Goal: Task Accomplishment & Management: Manage account settings

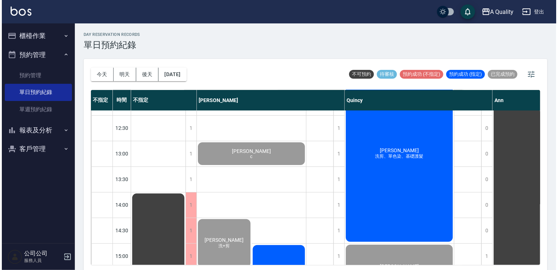
scroll to position [37, 0]
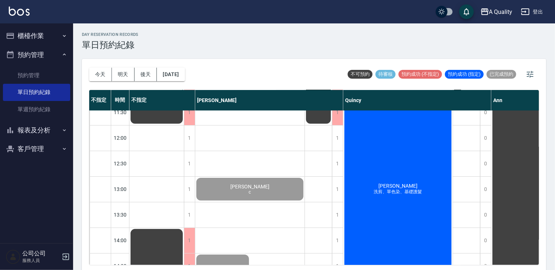
click at [393, 183] on span "[PERSON_NAME]" at bounding box center [398, 186] width 42 height 6
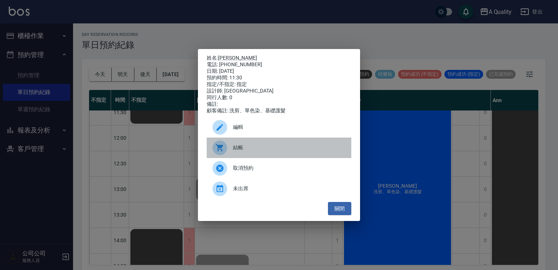
click at [233, 143] on div "結帳" at bounding box center [279, 147] width 145 height 20
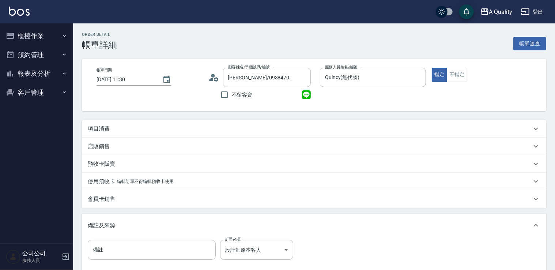
click at [106, 124] on div "項目消費" at bounding box center [314, 129] width 464 height 18
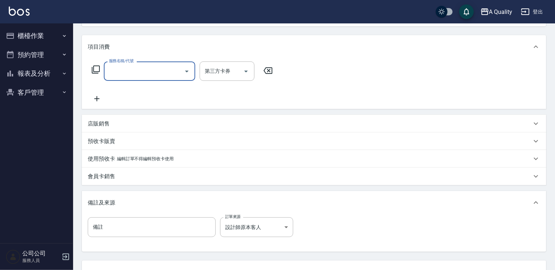
scroll to position [110, 0]
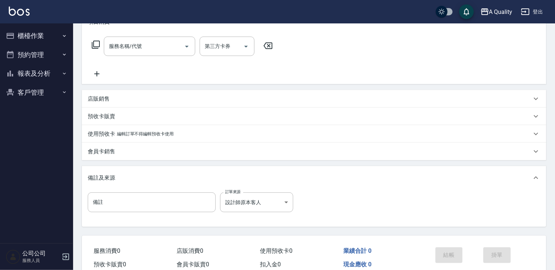
click at [98, 122] on div "預收卡販賣" at bounding box center [314, 116] width 464 height 18
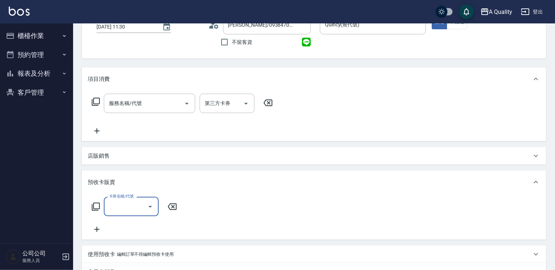
scroll to position [0, 0]
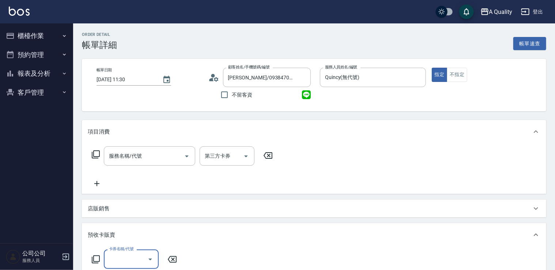
click at [35, 33] on button "櫃檯作業" at bounding box center [36, 35] width 67 height 19
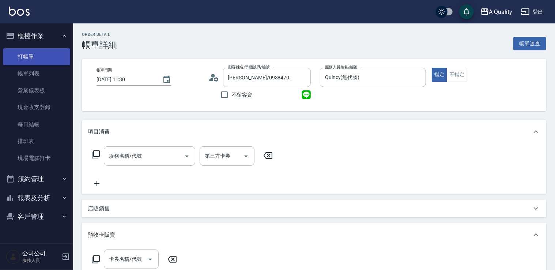
click at [34, 59] on link "打帳單" at bounding box center [36, 56] width 67 height 17
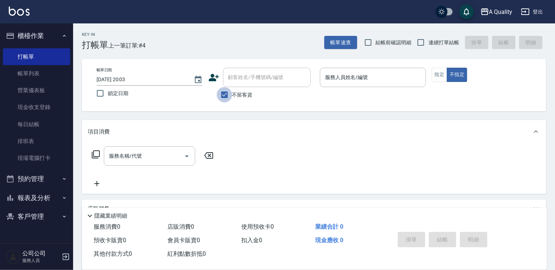
click at [217, 93] on input "不留客資" at bounding box center [224, 94] width 15 height 15
checkbox input "false"
click at [241, 79] on input "顧客姓名/手機號碼/編號" at bounding box center [261, 77] width 70 height 13
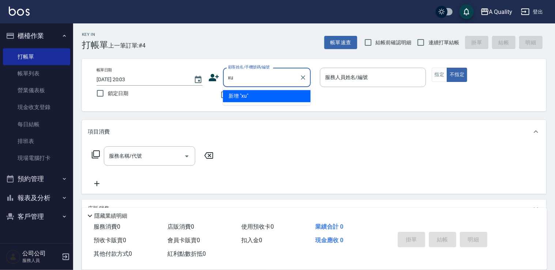
type input "x"
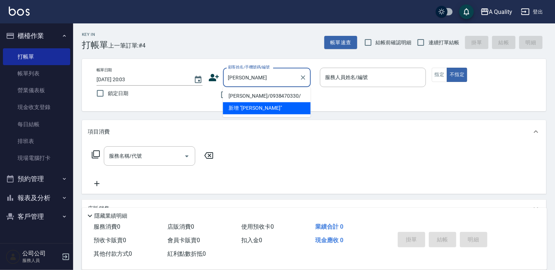
drag, startPoint x: 264, startPoint y: 94, endPoint x: 269, endPoint y: 115, distance: 21.7
click at [264, 95] on li "李庭薇/0938470330/" at bounding box center [267, 96] width 88 height 12
type input "李庭薇/0938470330/"
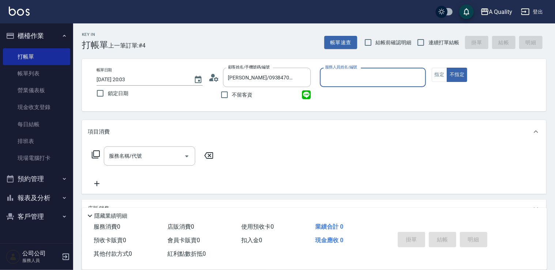
click at [368, 73] on input "服務人員姓名/編號" at bounding box center [372, 77] width 99 height 13
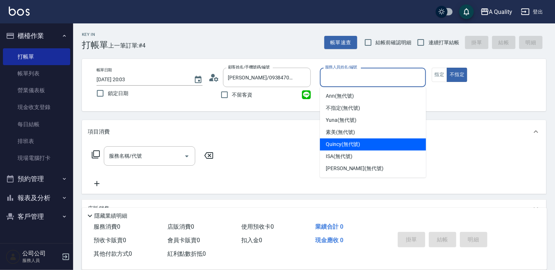
click at [359, 142] on span "Quincy (無代號)" at bounding box center [342, 144] width 34 height 8
type input "Quincy(無代號)"
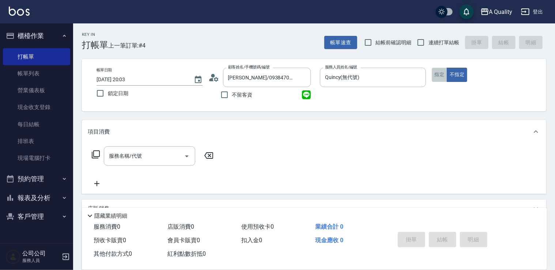
click at [442, 75] on button "指定" at bounding box center [439, 75] width 16 height 14
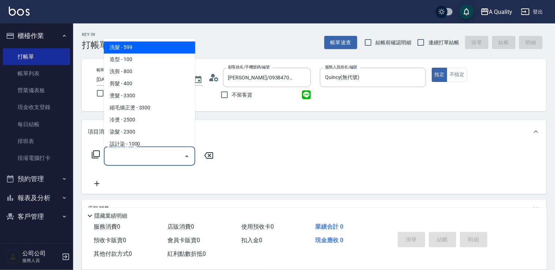
click at [167, 151] on input "服務名稱/代號" at bounding box center [144, 155] width 74 height 13
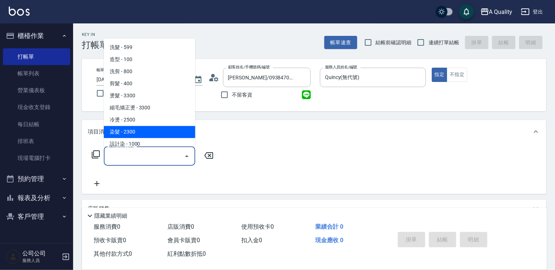
click at [146, 131] on span "染髮 - 2300" at bounding box center [149, 132] width 91 height 12
type input "染髮(401)"
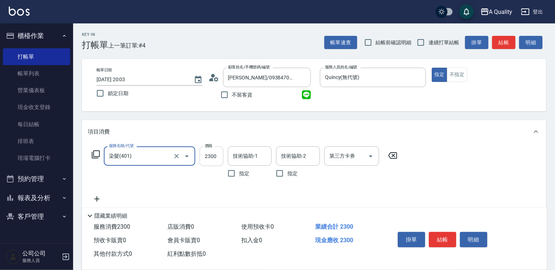
click at [205, 157] on input "2300" at bounding box center [211, 156] width 24 height 20
type input "2310"
click at [259, 154] on input "技術協助-1" at bounding box center [249, 155] width 37 height 13
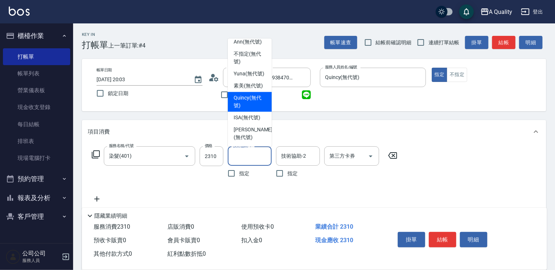
scroll to position [20, 0]
click at [254, 117] on span "ISA (無代號)" at bounding box center [246, 118] width 27 height 8
type input "ISA(無代號)"
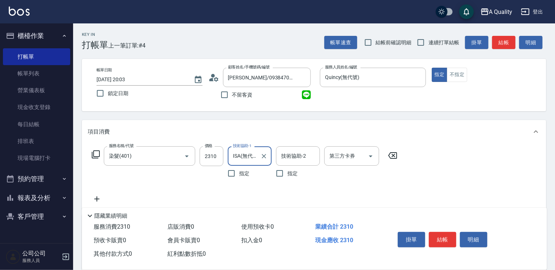
click at [95, 198] on icon at bounding box center [97, 198] width 18 height 9
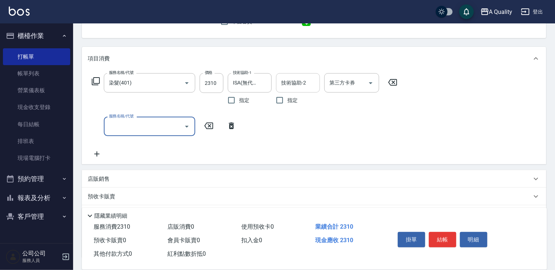
click at [306, 85] on input "技術協助-2" at bounding box center [297, 82] width 37 height 13
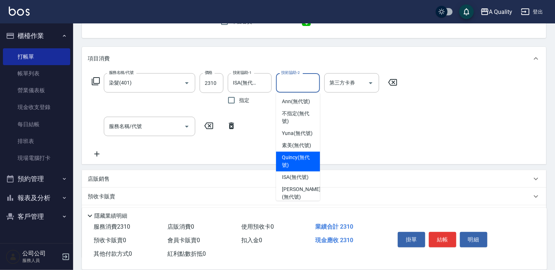
click at [293, 169] on span "Quincy (無代號)" at bounding box center [298, 161] width 32 height 15
type input "Quincy(無代號)"
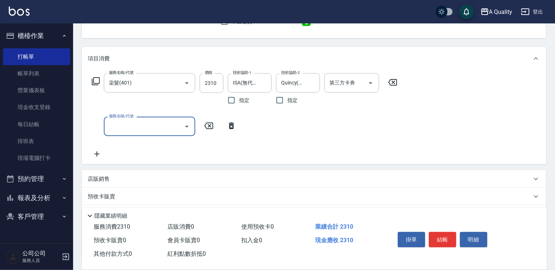
click at [163, 127] on input "服務名稱/代號" at bounding box center [144, 126] width 74 height 13
click at [181, 125] on button "Open" at bounding box center [187, 127] width 12 height 12
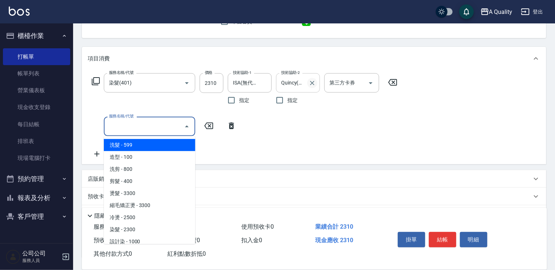
click at [311, 83] on icon "Clear" at bounding box center [312, 83] width 4 height 4
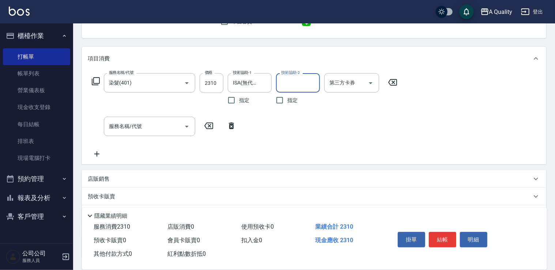
scroll to position [0, 0]
click at [167, 127] on input "服務名稱/代號" at bounding box center [144, 126] width 74 height 13
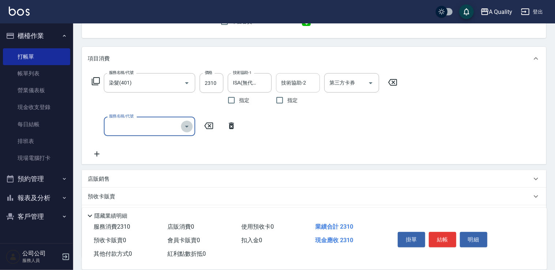
click at [183, 126] on button "Open" at bounding box center [187, 127] width 12 height 12
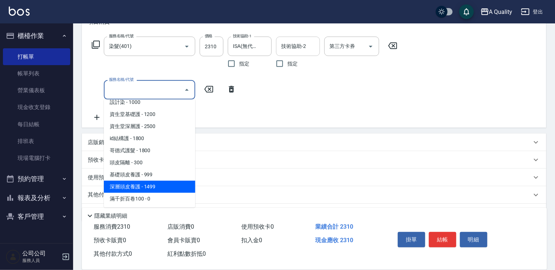
scroll to position [66, 0]
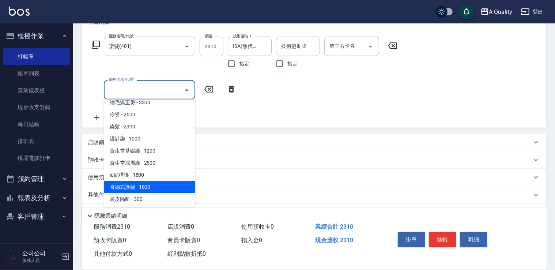
click at [155, 186] on span "哥德式護髮 - 1800" at bounding box center [149, 187] width 91 height 12
type input "哥德式護髮(504)"
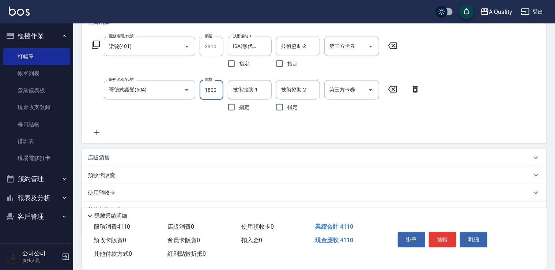
click at [206, 97] on input "1800" at bounding box center [211, 90] width 24 height 20
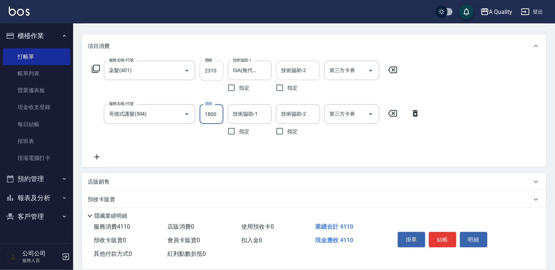
scroll to position [73, 0]
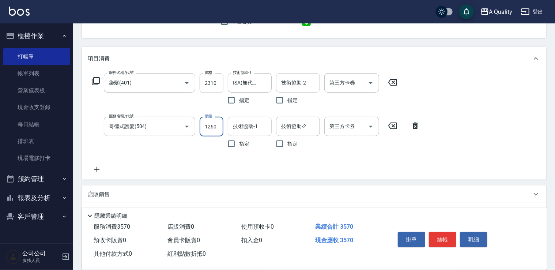
type input "1260"
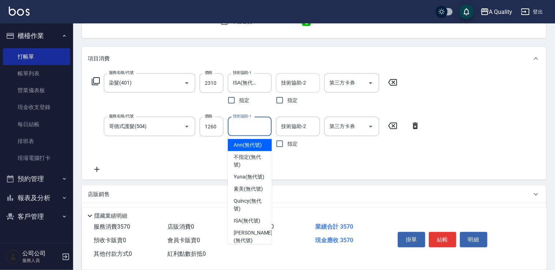
click at [246, 127] on input "技術協助-1" at bounding box center [249, 126] width 37 height 13
click at [240, 224] on span "ISA (無代號)" at bounding box center [246, 221] width 27 height 8
type input "ISA(無代號)"
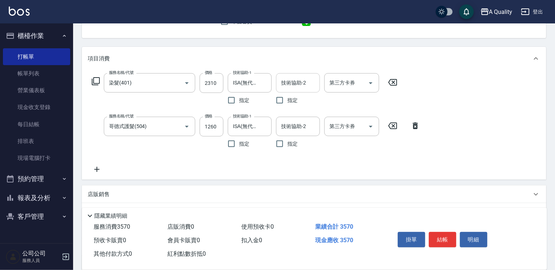
click at [350, 167] on div "服務名稱/代號 染髮(401) 服務名稱/代號 價格 2310 價格 技術協助-1 ISA(無代號) 技術協助-1 指定 技術協助-2 技術協助-2 指定 第…" at bounding box center [256, 123] width 336 height 100
click at [99, 169] on icon at bounding box center [97, 169] width 18 height 9
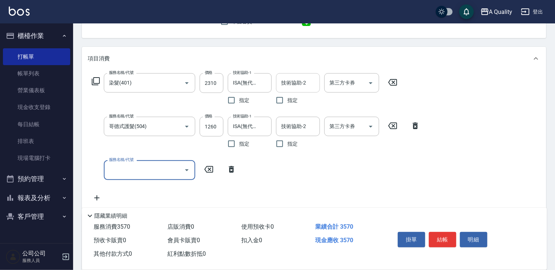
click at [126, 171] on input "服務名稱/代號" at bounding box center [144, 169] width 74 height 13
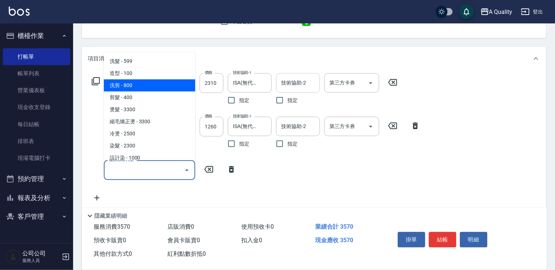
click at [144, 84] on span "洗剪 - 800" at bounding box center [149, 85] width 91 height 12
type input "洗剪(103)"
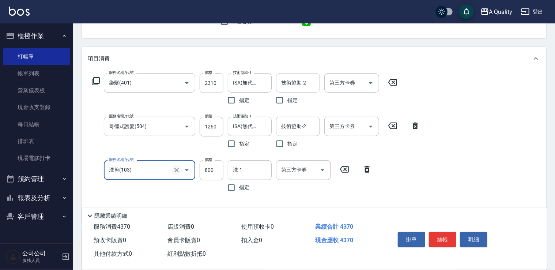
click at [177, 169] on icon "Clear" at bounding box center [176, 170] width 4 height 4
click at [186, 171] on icon "Open" at bounding box center [186, 169] width 9 height 9
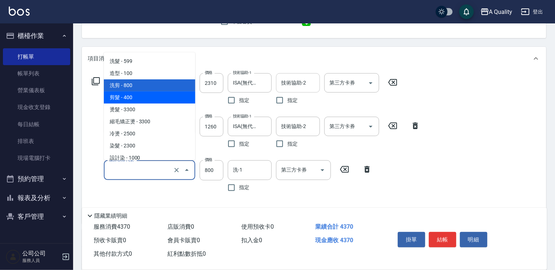
click at [156, 99] on span "剪髮 - 400" at bounding box center [149, 97] width 91 height 12
type input "剪髮(201)"
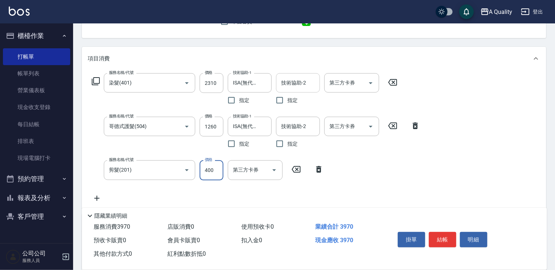
click at [211, 171] on input "400" at bounding box center [211, 170] width 24 height 20
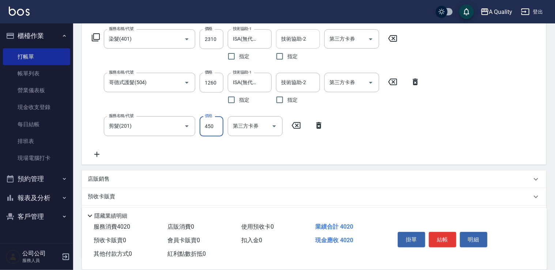
scroll to position [174, 0]
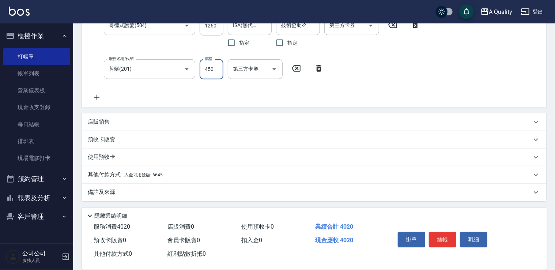
type input "450"
click at [115, 172] on p "其他付款方式 入金可用餘額: 6645" at bounding box center [125, 175] width 75 height 8
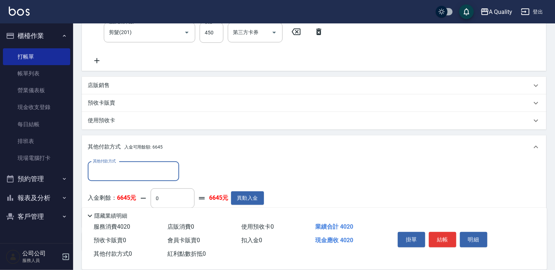
scroll to position [224, 0]
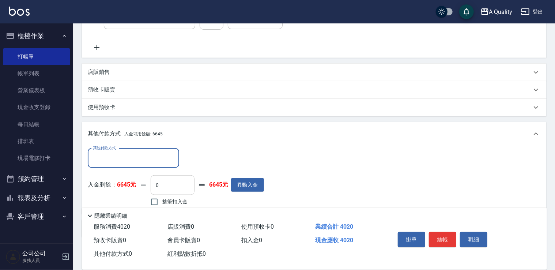
click at [172, 178] on input "0" at bounding box center [173, 185] width 44 height 20
click at [170, 182] on input "0" at bounding box center [173, 185] width 44 height 20
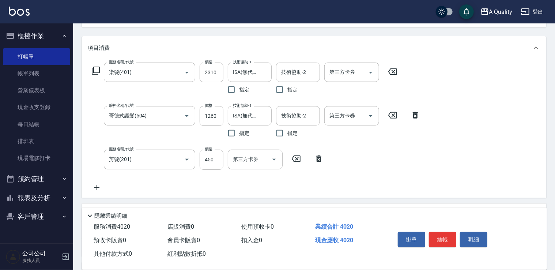
scroll to position [110, 0]
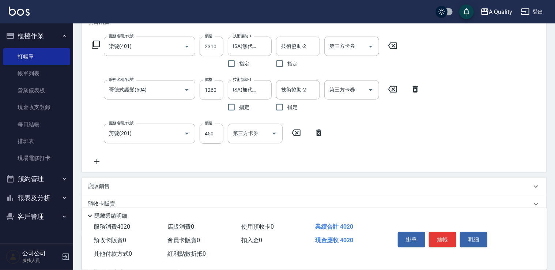
click at [99, 163] on icon at bounding box center [97, 161] width 18 height 9
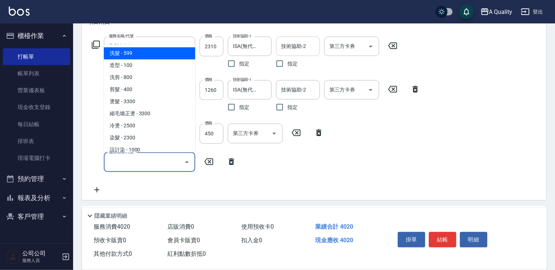
click at [120, 165] on input "服務名稱/代號" at bounding box center [144, 162] width 74 height 13
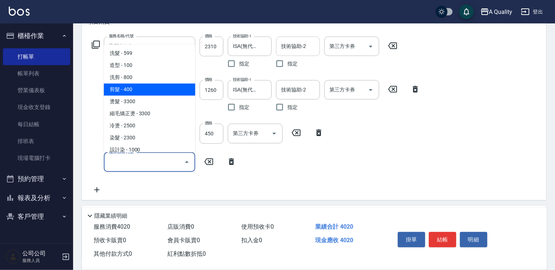
click at [130, 87] on span "剪髮 - 400" at bounding box center [149, 89] width 91 height 12
type input "剪髮(201)"
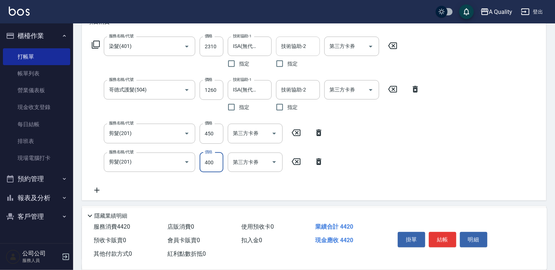
click at [212, 161] on input "400" at bounding box center [211, 162] width 24 height 20
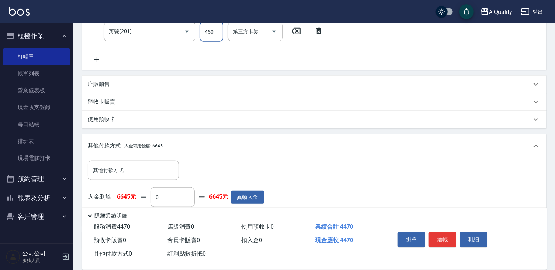
scroll to position [289, 0]
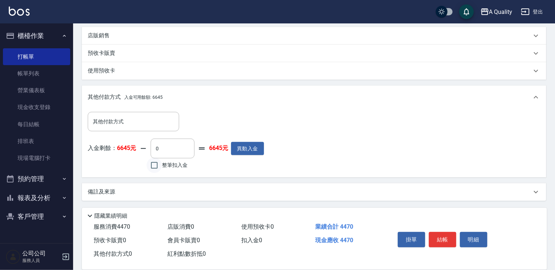
type input "450"
click at [155, 163] on input "整筆扣入金" at bounding box center [153, 164] width 15 height 15
checkbox input "true"
type input "4470"
click at [436, 233] on button "結帳" at bounding box center [442, 239] width 27 height 15
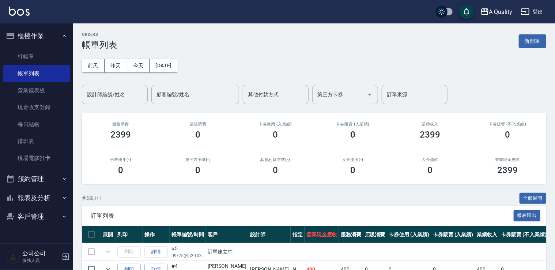
drag, startPoint x: 42, startPoint y: 179, endPoint x: 46, endPoint y: 185, distance: 6.9
click at [42, 179] on button "預約管理" at bounding box center [36, 178] width 67 height 19
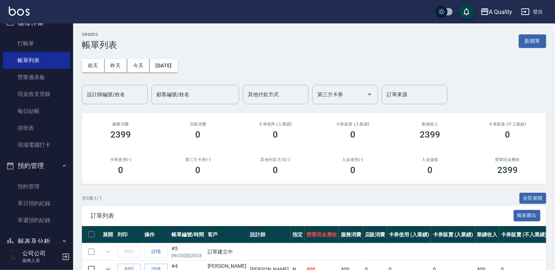
scroll to position [37, 0]
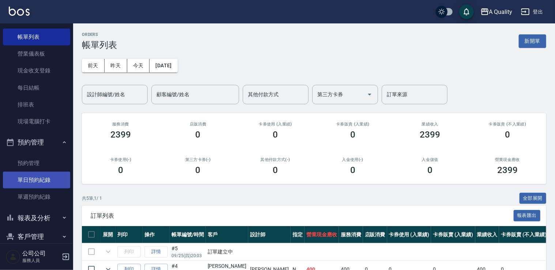
click at [44, 180] on link "單日預約紀錄" at bounding box center [36, 179] width 67 height 17
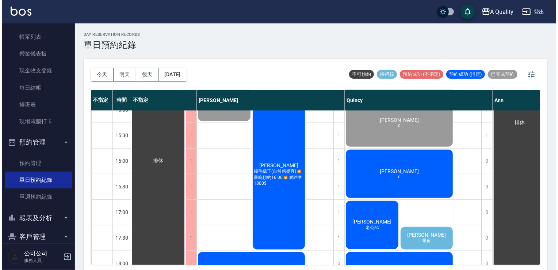
scroll to position [219, 0]
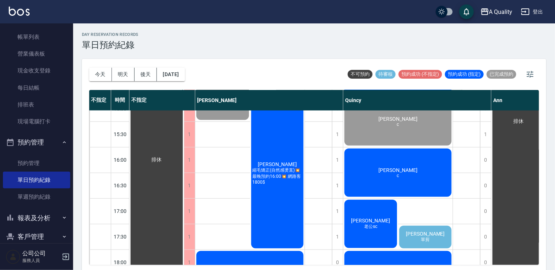
click at [445, 172] on div "劉秋苓 c" at bounding box center [397, 172] width 109 height 50
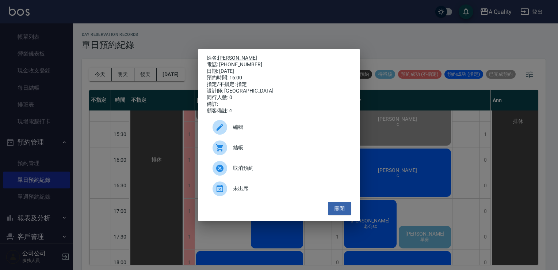
click at [254, 147] on span "結帳" at bounding box center [289, 148] width 113 height 8
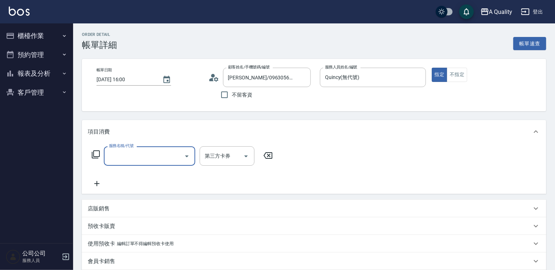
drag, startPoint x: 110, startPoint y: 164, endPoint x: 117, endPoint y: 164, distance: 6.6
click at [112, 164] on div "服務名稱/代號" at bounding box center [149, 155] width 91 height 19
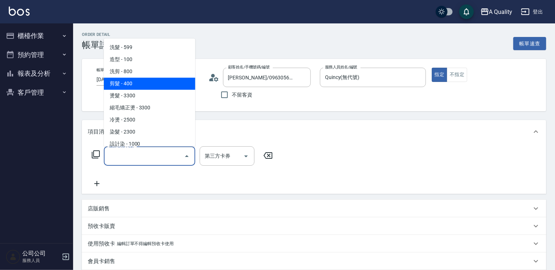
click at [137, 85] on span "剪髮 - 400" at bounding box center [149, 83] width 91 height 12
type input "剪髮(201)"
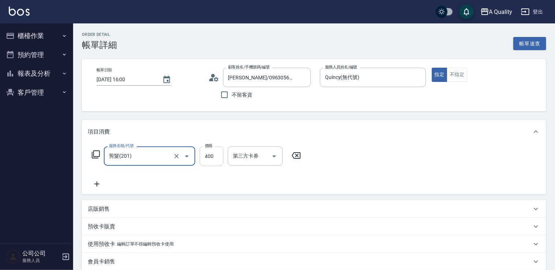
click at [209, 156] on input "400" at bounding box center [211, 156] width 24 height 20
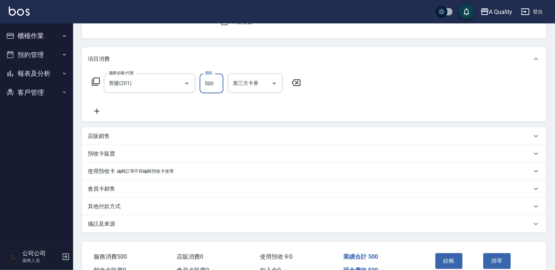
scroll to position [113, 0]
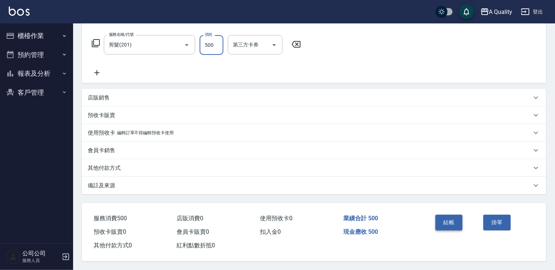
type input "500"
click at [454, 220] on button "結帳" at bounding box center [448, 221] width 27 height 15
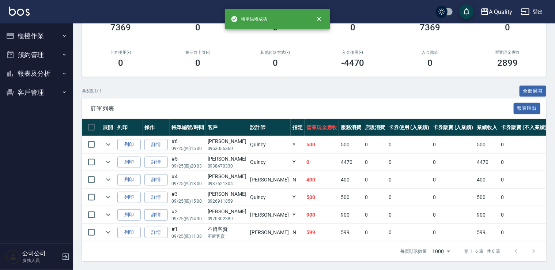
scroll to position [111, 0]
click at [35, 55] on button "預約管理" at bounding box center [36, 54] width 67 height 19
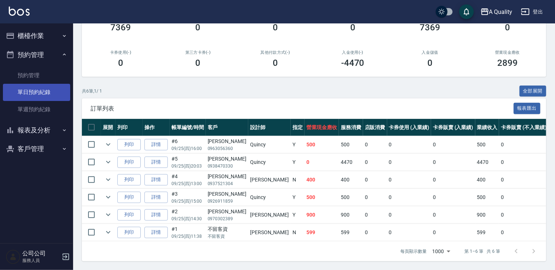
drag, startPoint x: 39, startPoint y: 95, endPoint x: 54, endPoint y: 97, distance: 14.7
click at [39, 95] on link "單日預約紀錄" at bounding box center [36, 92] width 67 height 17
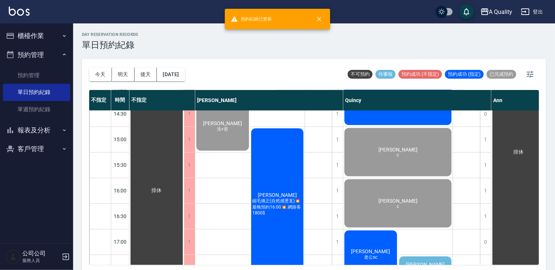
scroll to position [219, 0]
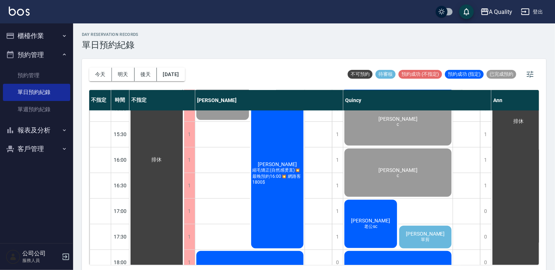
click at [383, 221] on div "康孝莊 老公sc" at bounding box center [370, 223] width 55 height 50
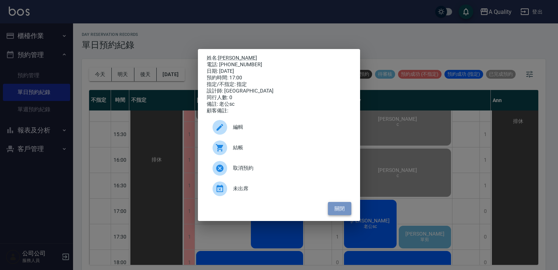
click at [342, 209] on button "關閉" at bounding box center [339, 209] width 23 height 14
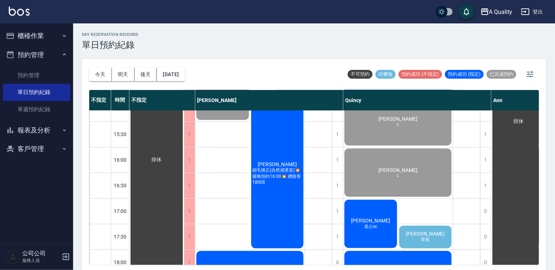
click at [44, 37] on button "櫃檯作業" at bounding box center [36, 35] width 67 height 19
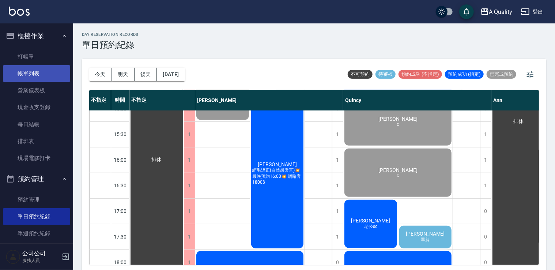
click at [44, 66] on link "帳單列表" at bounding box center [36, 73] width 67 height 17
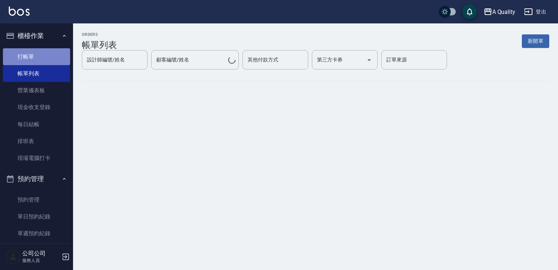
click at [47, 56] on link "打帳單" at bounding box center [36, 56] width 67 height 17
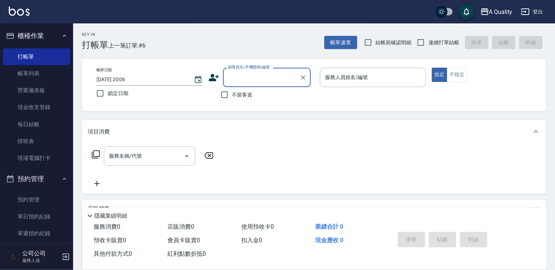
click at [272, 83] on input "顧客姓名/手機號碼/編號" at bounding box center [261, 77] width 70 height 13
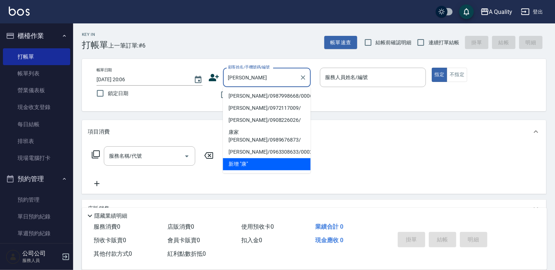
click at [267, 95] on li "康孝莊/0987998668/000605" at bounding box center [267, 96] width 88 height 12
type input "康孝莊/0987998668/000605"
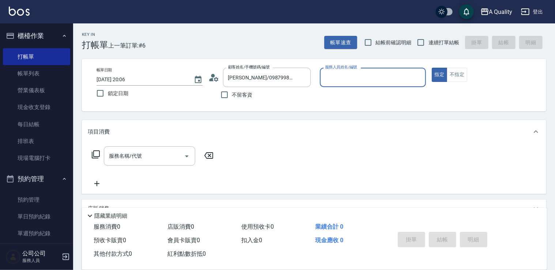
type input "Ann(無代號)"
click at [419, 74] on icon "Clear" at bounding box center [417, 77] width 7 height 7
click at [392, 77] on input "服務人員姓名/編號" at bounding box center [372, 77] width 99 height 13
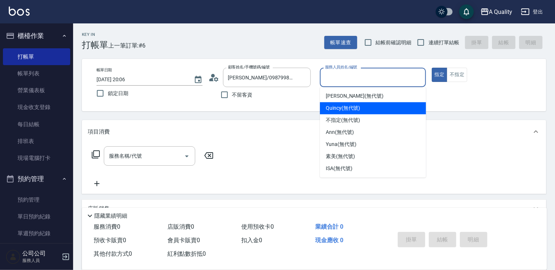
click at [374, 106] on div "Quincy (無代號)" at bounding box center [373, 108] width 106 height 12
type input "Quincy(無代號)"
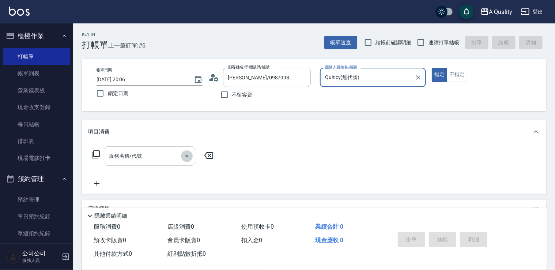
click at [185, 157] on icon "Open" at bounding box center [186, 156] width 9 height 9
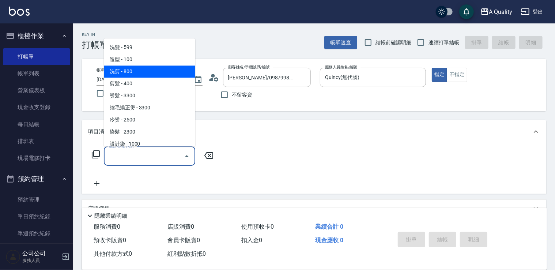
click at [151, 76] on span "洗剪 - 800" at bounding box center [149, 71] width 91 height 12
type input "洗剪(103)"
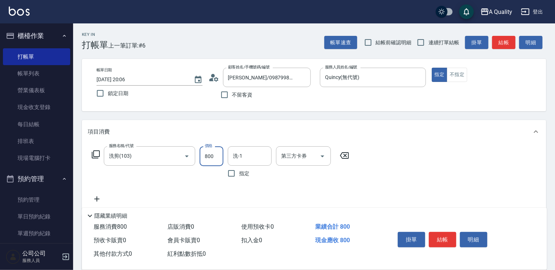
click at [212, 153] on input "800" at bounding box center [211, 156] width 24 height 20
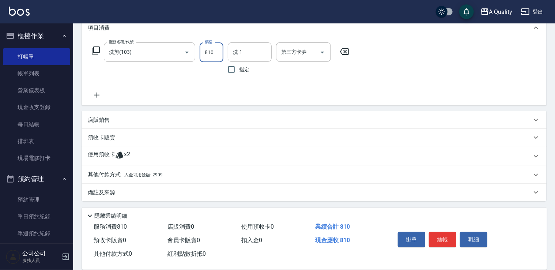
scroll to position [104, 0]
type input "810"
click at [146, 170] on p "其他付款方式 入金可用餘額: 2909" at bounding box center [125, 174] width 75 height 8
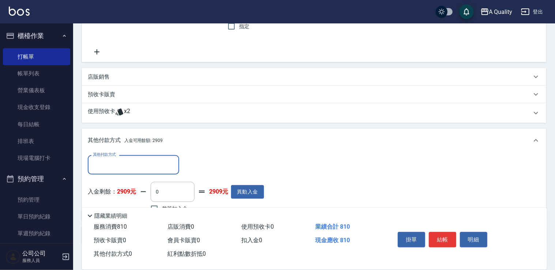
scroll to position [190, 0]
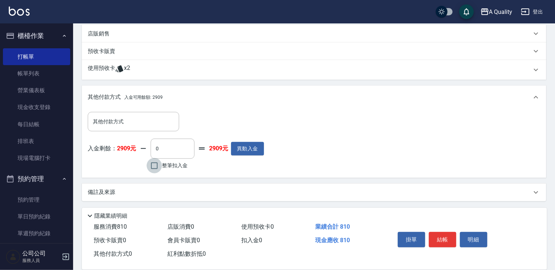
drag, startPoint x: 157, startPoint y: 165, endPoint x: 168, endPoint y: 163, distance: 11.1
click at [157, 165] on input "整筆扣入金" at bounding box center [153, 165] width 15 height 15
checkbox input "true"
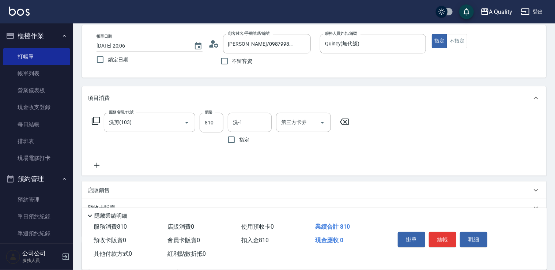
scroll to position [0, 0]
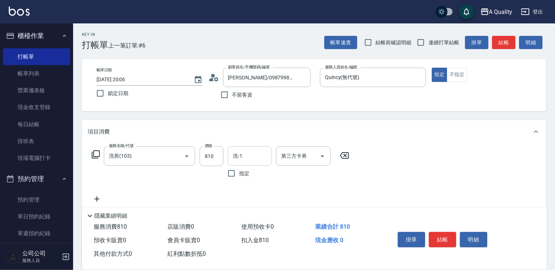
click at [256, 153] on input "洗-1" at bounding box center [249, 155] width 37 height 13
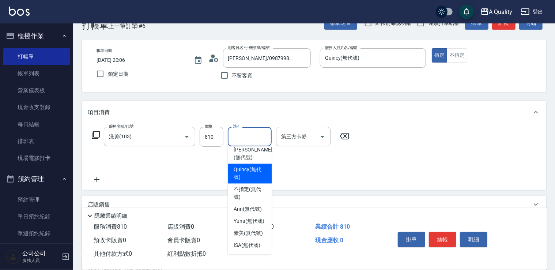
scroll to position [37, 0]
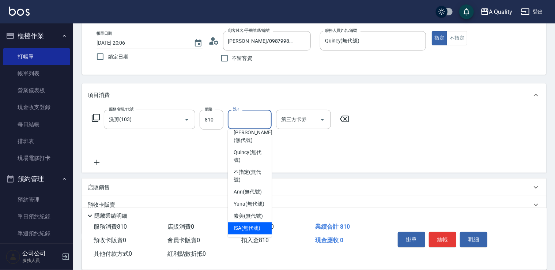
click at [264, 228] on div "ISA (無代號)" at bounding box center [250, 228] width 44 height 12
type input "0"
type input "ISA(無代號)"
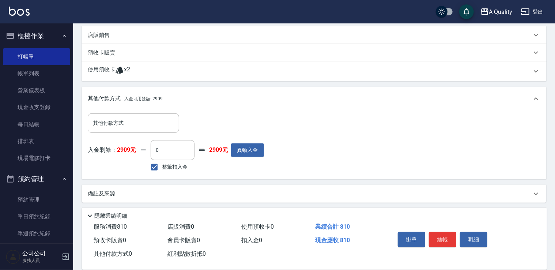
scroll to position [190, 0]
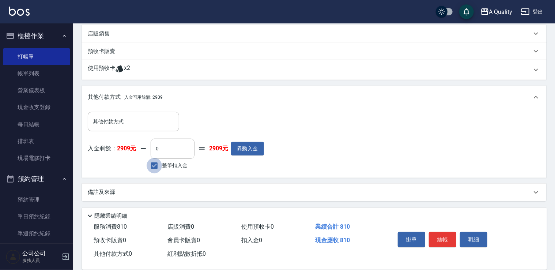
click at [155, 166] on input "整筆扣入金" at bounding box center [153, 165] width 15 height 15
click at [170, 155] on input "0" at bounding box center [173, 148] width 44 height 20
drag, startPoint x: 159, startPoint y: 165, endPoint x: 152, endPoint y: 165, distance: 7.3
click at [157, 166] on input "整筆扣入金" at bounding box center [153, 165] width 15 height 15
checkbox input "true"
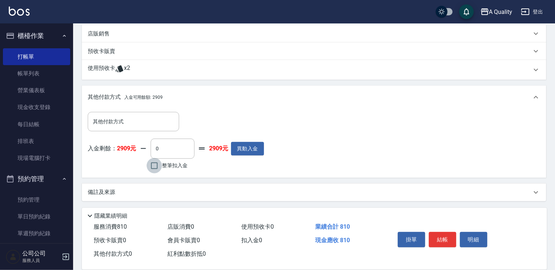
type input "810"
click at [444, 239] on button "結帳" at bounding box center [442, 239] width 27 height 15
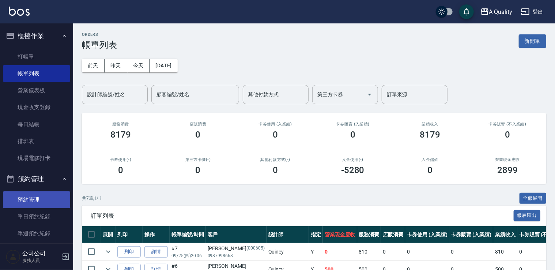
click at [34, 196] on link "預約管理" at bounding box center [36, 199] width 67 height 17
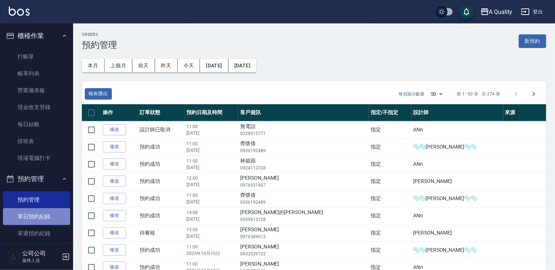
click at [50, 209] on link "單日預約紀錄" at bounding box center [36, 216] width 67 height 17
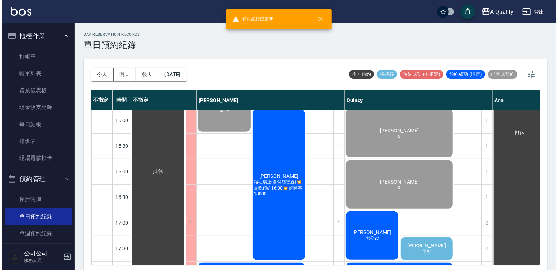
scroll to position [292, 0]
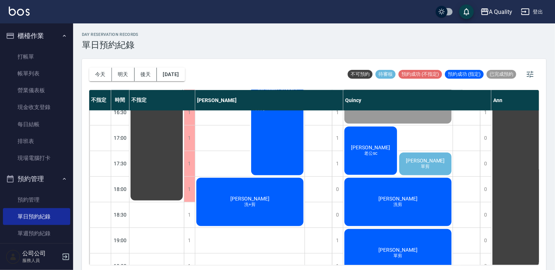
click at [401, 199] on span "[PERSON_NAME]" at bounding box center [398, 198] width 42 height 6
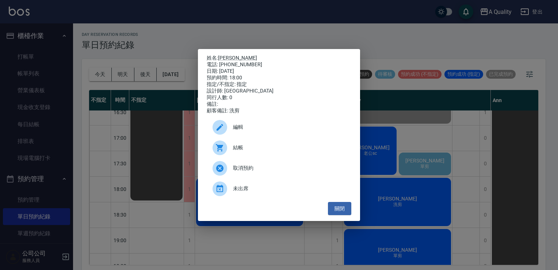
click at [242, 151] on span "結帳" at bounding box center [289, 148] width 113 height 8
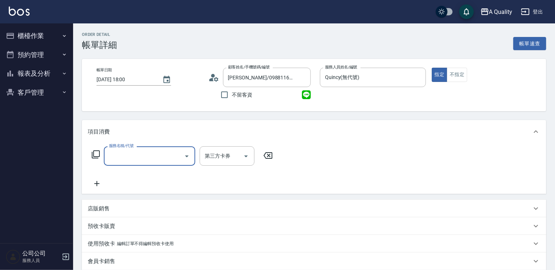
click at [117, 145] on label "服務名稱/代號" at bounding box center [121, 145] width 24 height 5
click at [117, 149] on input "服務名稱/代號" at bounding box center [144, 155] width 74 height 13
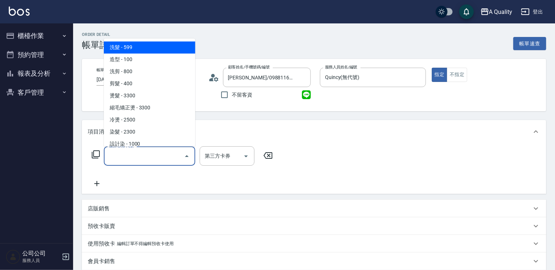
click at [120, 152] on input "服務名稱/代號" at bounding box center [144, 155] width 74 height 13
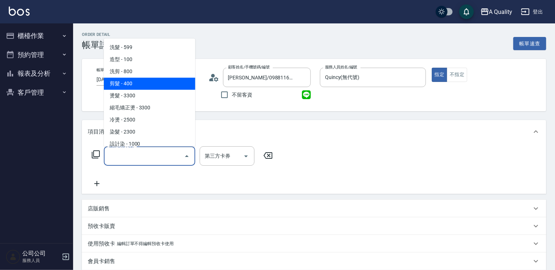
click at [124, 88] on span "剪髮 - 400" at bounding box center [149, 83] width 91 height 12
type input "剪髮(201)"
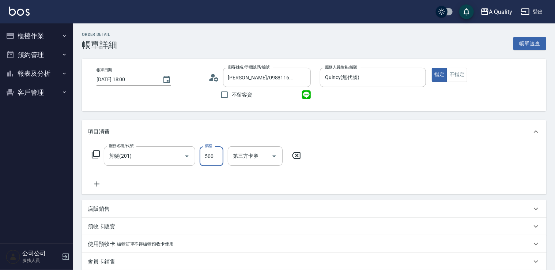
type input "500"
click at [91, 205] on p "店販銷售" at bounding box center [99, 209] width 22 height 8
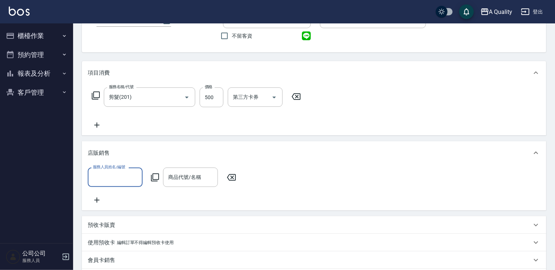
scroll to position [110, 0]
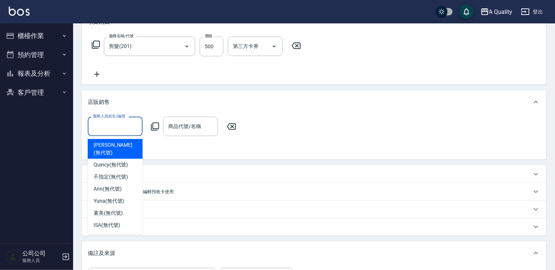
click at [133, 125] on input "服務人員姓名/編號" at bounding box center [115, 126] width 48 height 13
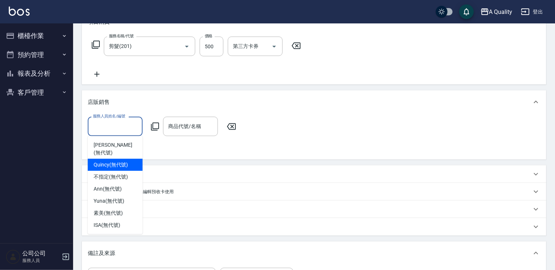
click at [124, 161] on span "Quincy (無代號)" at bounding box center [111, 165] width 34 height 8
type input "Quincy(無代號)"
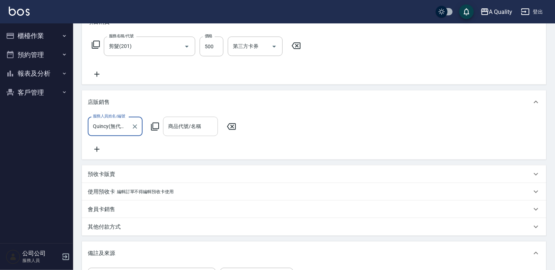
click at [187, 131] on input "商品代號/名稱" at bounding box center [190, 126] width 48 height 13
type input "泥"
click at [193, 131] on input "泥" at bounding box center [184, 126] width 37 height 13
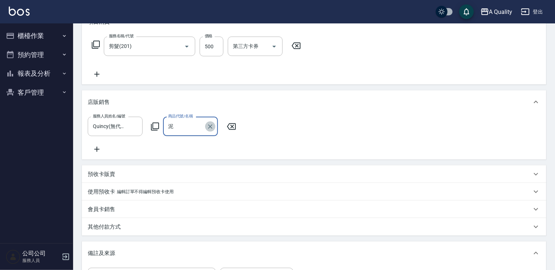
click at [208, 125] on icon "Clear" at bounding box center [210, 126] width 4 height 4
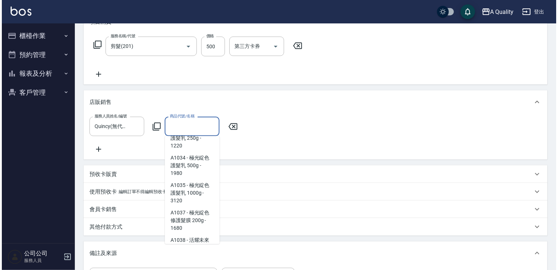
scroll to position [877, 0]
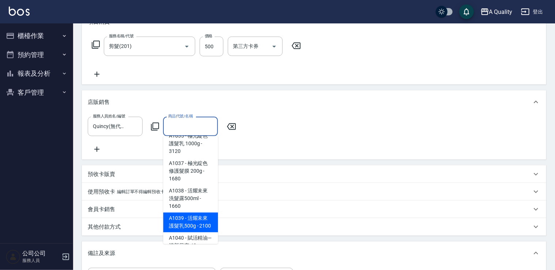
drag, startPoint x: 214, startPoint y: 171, endPoint x: 214, endPoint y: 176, distance: 5.5
click at [214, 212] on span "A1039 - 活耀未來護髮乳500g - 2100" at bounding box center [190, 222] width 55 height 20
type input "活耀未來護髮乳500g"
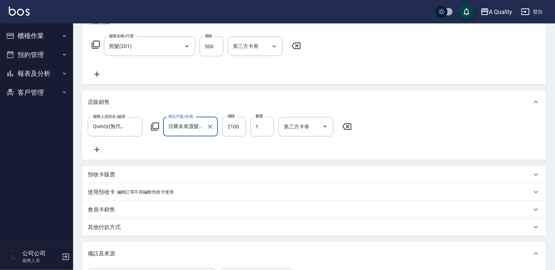
click at [207, 121] on div at bounding box center [209, 126] width 9 height 19
click at [209, 125] on icon "Clear" at bounding box center [210, 126] width 4 height 4
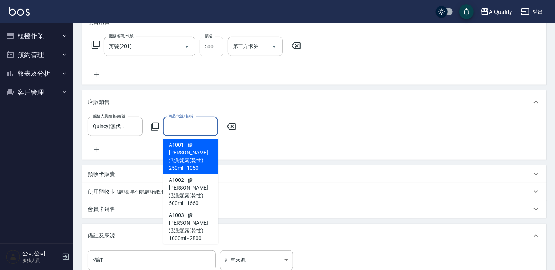
click at [205, 128] on input "商品代號/名稱" at bounding box center [190, 126] width 48 height 13
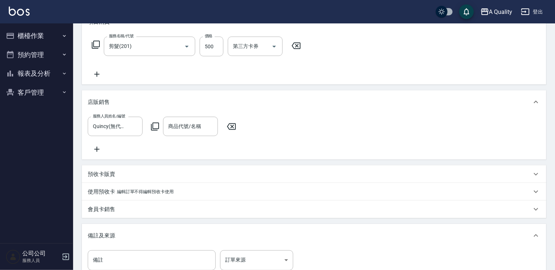
click at [158, 125] on icon at bounding box center [155, 126] width 9 height 9
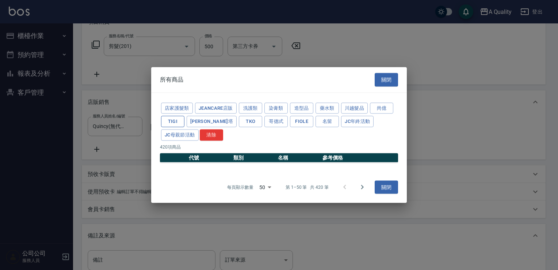
click at [182, 121] on button "TIGI" at bounding box center [172, 121] width 23 height 11
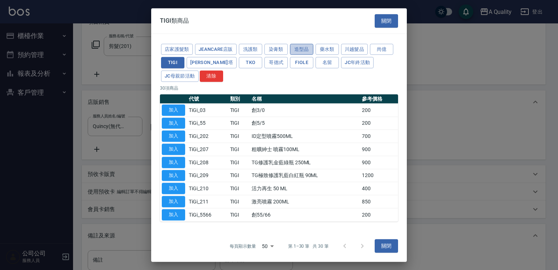
click at [296, 49] on button "造型品" at bounding box center [301, 48] width 23 height 11
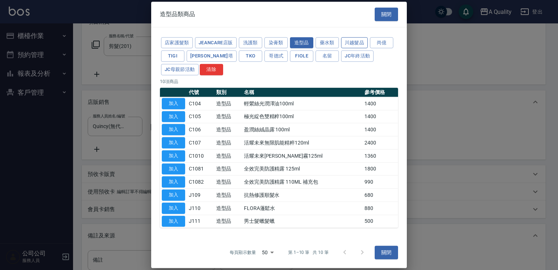
click at [353, 43] on button "川越髮品" at bounding box center [354, 42] width 27 height 11
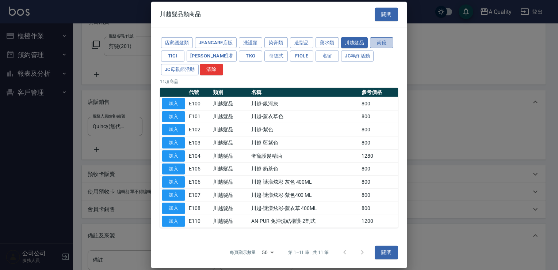
click at [377, 42] on button "尚億" at bounding box center [381, 42] width 23 height 11
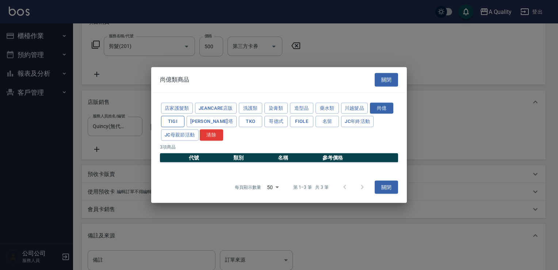
click at [178, 122] on button "TIGI" at bounding box center [172, 121] width 23 height 11
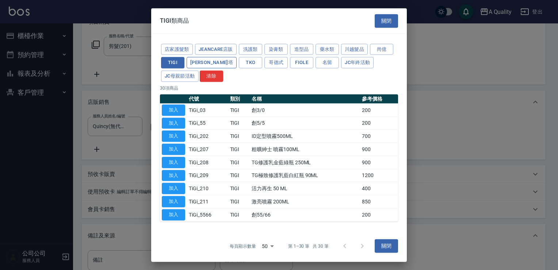
click at [192, 66] on button "蕾娜塔" at bounding box center [212, 62] width 50 height 11
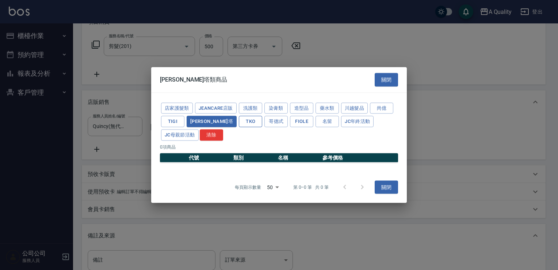
click at [239, 120] on button "TKO" at bounding box center [250, 121] width 23 height 11
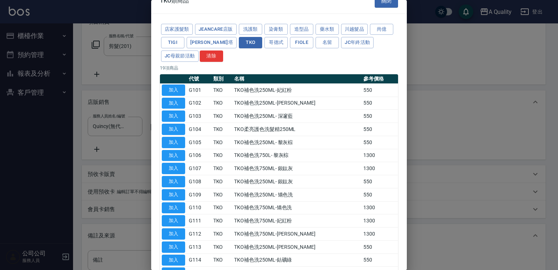
scroll to position [0, 0]
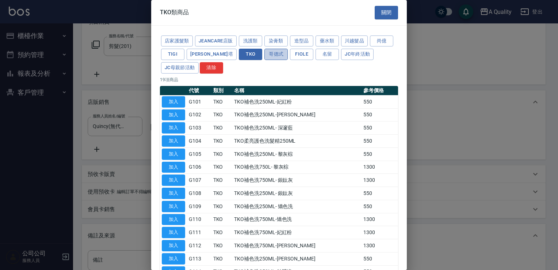
click at [264, 57] on button "哥德式" at bounding box center [275, 54] width 23 height 11
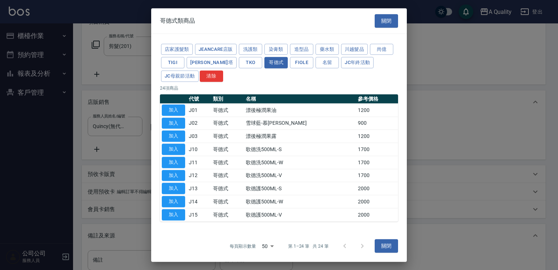
click at [276, 57] on div "店家護髮類 JeanCare店販 洗護類 染膏類 造型品 藥水類 川越髮品 尚億 TIGI 蕾娜塔 TKO 哥德式 FIOLE 名留 JC年終活動 JC母親節…" at bounding box center [279, 62] width 238 height 40
click at [290, 61] on button "FIOLE" at bounding box center [301, 62] width 23 height 11
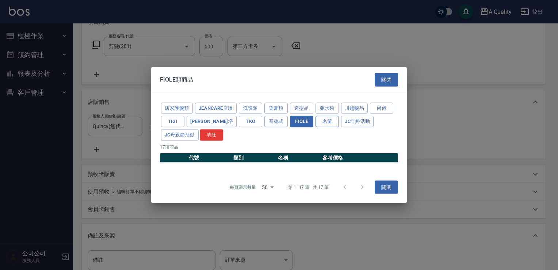
click at [316, 123] on button "名留" at bounding box center [327, 121] width 23 height 11
drag, startPoint x: 323, startPoint y: 120, endPoint x: 334, endPoint y: 121, distance: 11.0
click at [341, 120] on button "JC年終活動" at bounding box center [357, 121] width 33 height 11
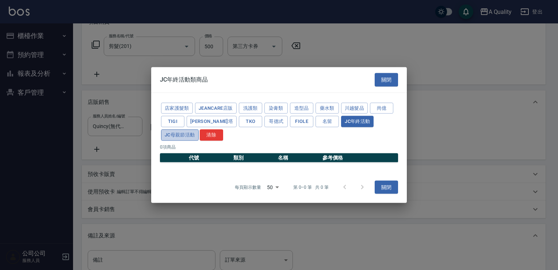
click at [199, 129] on button "JC母親節活動" at bounding box center [180, 134] width 38 height 11
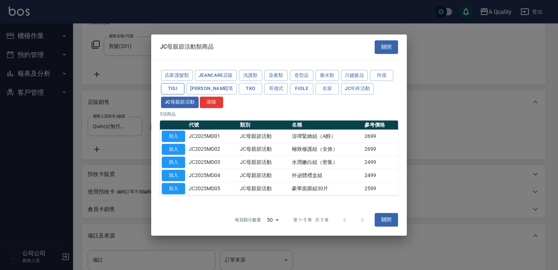
click at [183, 92] on button "TIGI" at bounding box center [172, 88] width 23 height 11
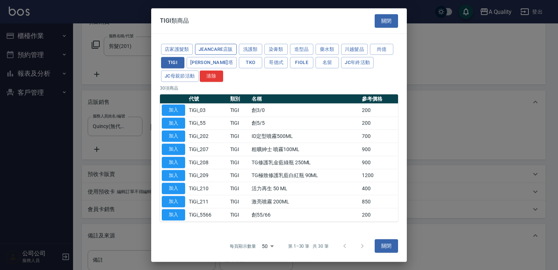
click at [223, 50] on button "JeanCare店販" at bounding box center [216, 48] width 42 height 11
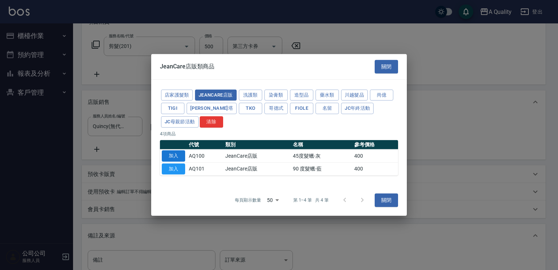
click at [168, 154] on button "加入" at bounding box center [173, 155] width 23 height 11
type input "45度髮蠟-灰"
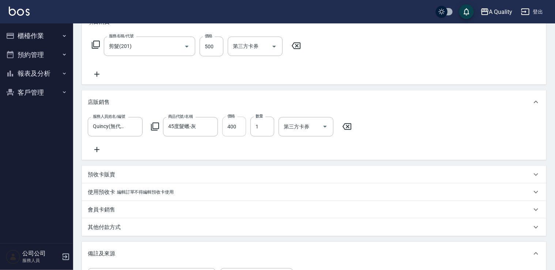
click at [241, 129] on input "400" at bounding box center [234, 127] width 24 height 20
type input "640"
drag, startPoint x: 263, startPoint y: 90, endPoint x: 300, endPoint y: 104, distance: 38.9
click at [264, 91] on div "項目消費 服務名稱/代號 剪髮(201) 服務名稱/代號 價格 500 價格 第三方卡券 第三方卡券 店販銷售 服務人員姓名/編號 Quincy(無代號) 服…" at bounding box center [314, 156] width 464 height 292
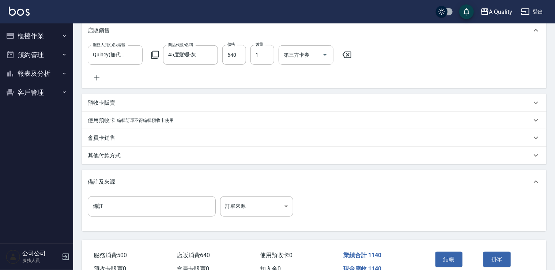
scroll to position [225, 0]
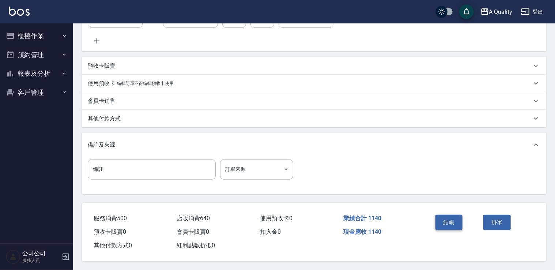
click at [447, 217] on button "結帳" at bounding box center [448, 221] width 27 height 15
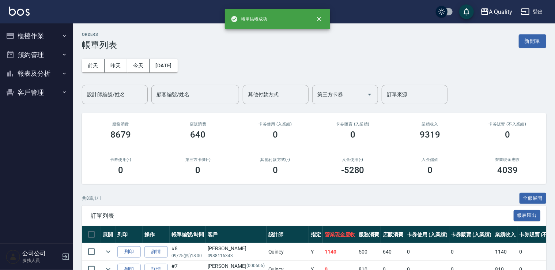
click at [39, 56] on button "預約管理" at bounding box center [36, 54] width 67 height 19
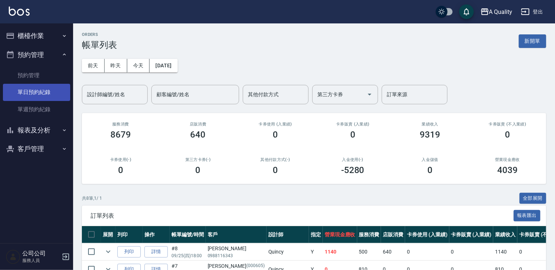
click at [38, 92] on link "單日預約紀錄" at bounding box center [36, 92] width 67 height 17
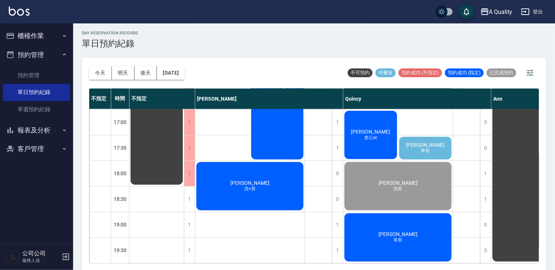
scroll to position [2, 0]
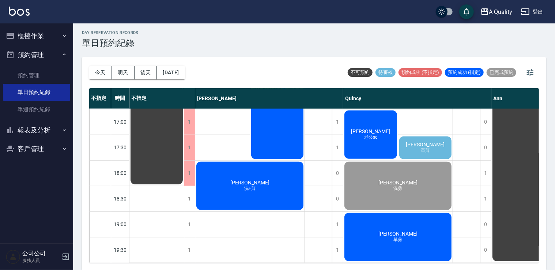
click at [399, 240] on div "黃朝駿 單剪" at bounding box center [397, 237] width 109 height 50
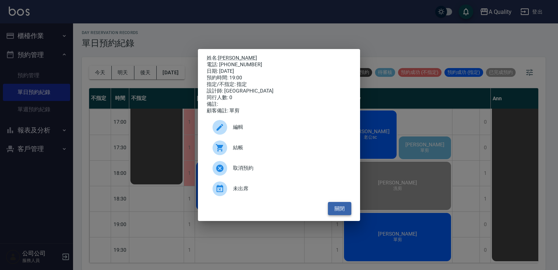
click at [344, 211] on button "關閉" at bounding box center [339, 209] width 23 height 14
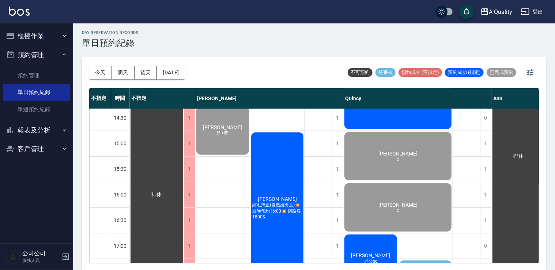
drag, startPoint x: 267, startPoint y: 164, endPoint x: 272, endPoint y: 161, distance: 5.5
click at [272, 161] on div "謝佩怡 縮毛矯正(自然感燙直)💥最晚預約16:00💥 網路客1800$" at bounding box center [277, 207] width 55 height 153
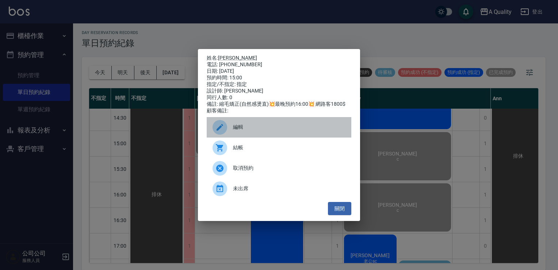
click at [243, 131] on span "編輯" at bounding box center [289, 127] width 113 height 8
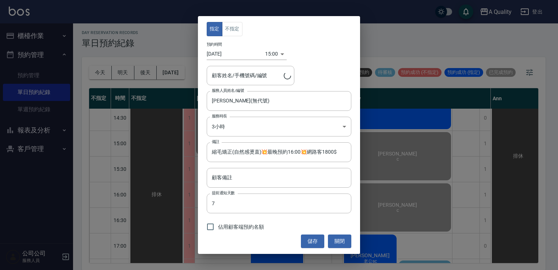
type input "謝佩怡/0981945185"
click at [341, 237] on button "關閉" at bounding box center [339, 241] width 23 height 14
type input "縮毛矯正(自然感燙直)💥最晚預約16:00💥網路客1800$"
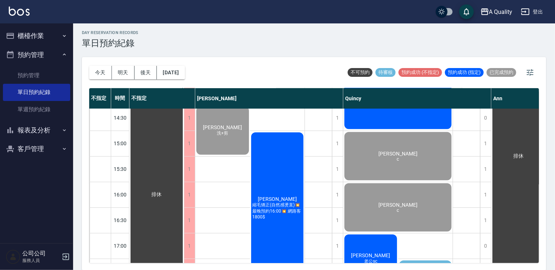
click at [262, 214] on span "縮毛矯正(自然感燙直)💥最晚預約16:00💥 網路客1800$" at bounding box center [277, 211] width 53 height 18
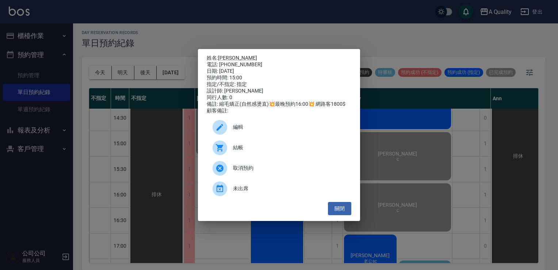
click at [247, 131] on span "編輯" at bounding box center [289, 127] width 113 height 8
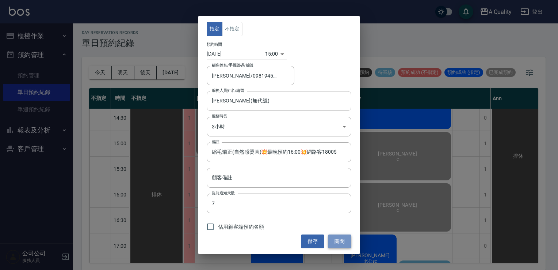
drag, startPoint x: 342, startPoint y: 242, endPoint x: 283, endPoint y: 220, distance: 62.4
click at [342, 241] on button "關閉" at bounding box center [339, 241] width 23 height 14
type input "縮毛矯正(自然感燙直)💥最晚預約16:00💥網路客1800$"
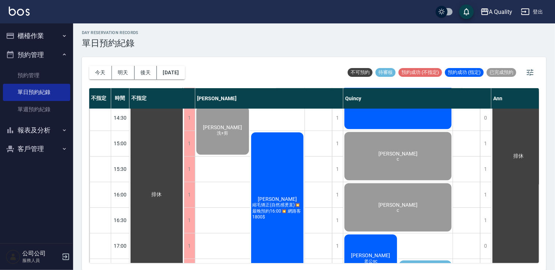
click at [263, 210] on span "縮毛矯正(自然感燙直)💥最晚預約16:00💥 網路客1800$" at bounding box center [277, 211] width 53 height 18
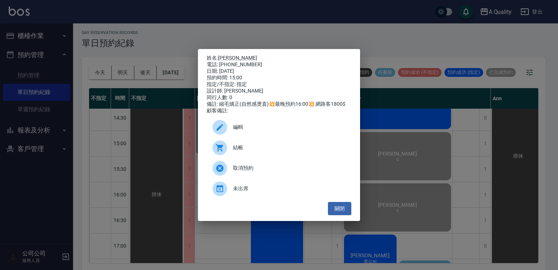
click at [240, 151] on span "結帳" at bounding box center [289, 148] width 113 height 8
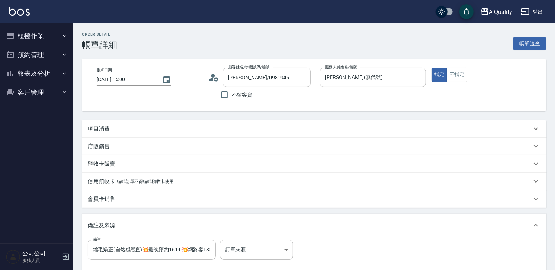
click at [101, 128] on p "項目消費" at bounding box center [99, 129] width 22 height 8
type input "縮毛矯正(自然感燙直)💥最晚預約16:00💥網路客1800$"
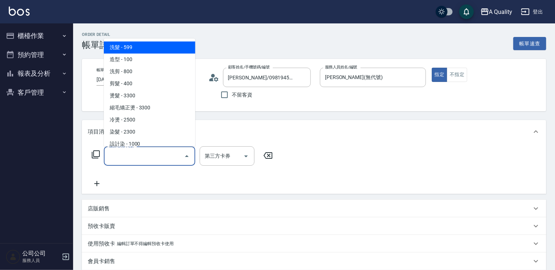
click at [137, 156] on input "服務名稱/代號" at bounding box center [144, 155] width 74 height 13
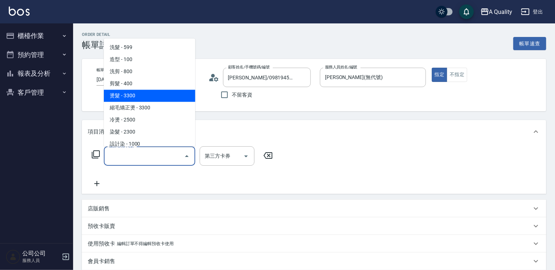
click at [135, 90] on span "燙髮 - 3300" at bounding box center [149, 96] width 91 height 12
type input "燙髮(301)"
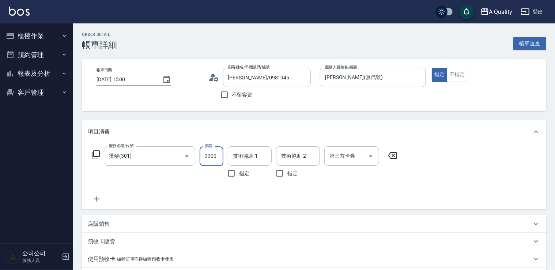
click at [212, 159] on input "3300" at bounding box center [211, 156] width 24 height 20
type input "縮毛矯正(自然感燙直)💥最晚預約16:00💥網路客1800$"
type input "1"
type input "縮毛矯正(自然感燙直)💥最晚預約16:00💥網路客1800$"
type input "18"
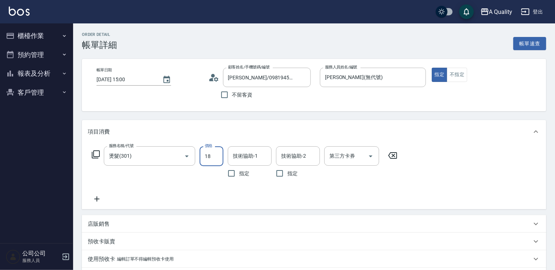
type input "縮毛矯正(自然感燙直)💥最晚預約16:00💥網路客1800$"
type input "180"
type input "縮毛矯正(自然感燙直)💥最晚預約16:00💥網路客1800$"
type input "1800"
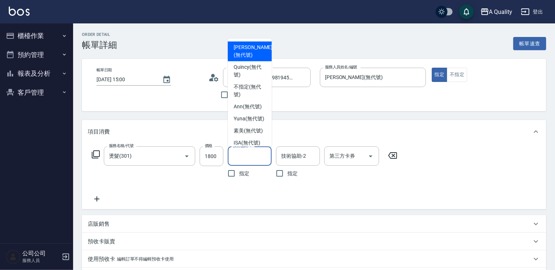
click at [256, 157] on input "技術協助-1" at bounding box center [249, 155] width 37 height 13
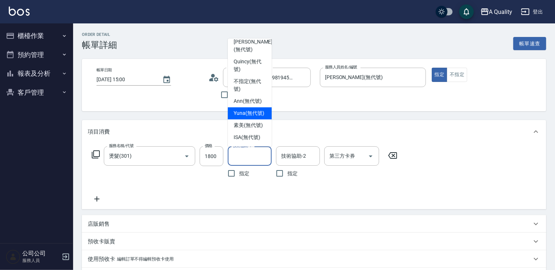
scroll to position [20, 0]
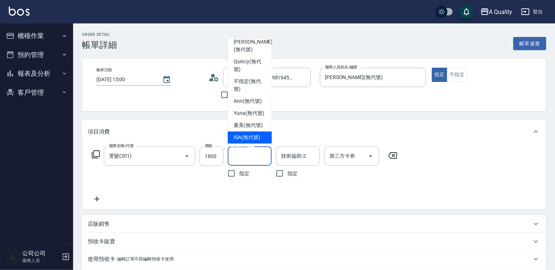
drag, startPoint x: 250, startPoint y: 136, endPoint x: 278, endPoint y: 155, distance: 33.4
click at [250, 136] on span "ISA (無代號)" at bounding box center [246, 137] width 27 height 8
type input "縮毛矯正(自然感燙直)💥最晚預約16:00💥網路客1800$"
type input "ISA(無代號)"
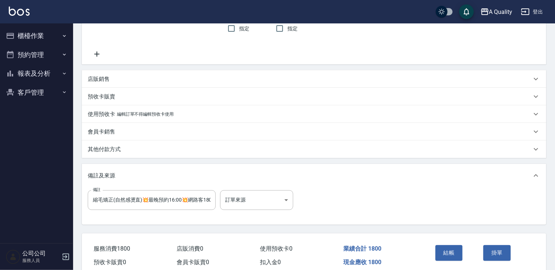
scroll to position [177, 0]
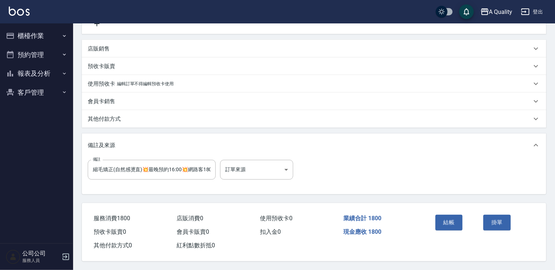
click at [453, 217] on button "結帳" at bounding box center [448, 221] width 27 height 15
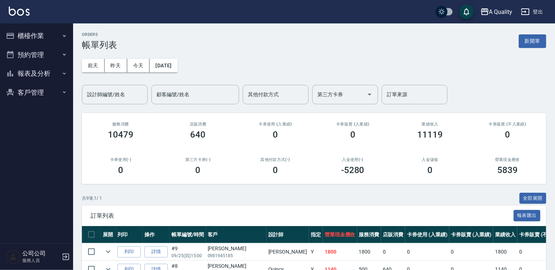
click at [35, 53] on button "預約管理" at bounding box center [36, 54] width 67 height 19
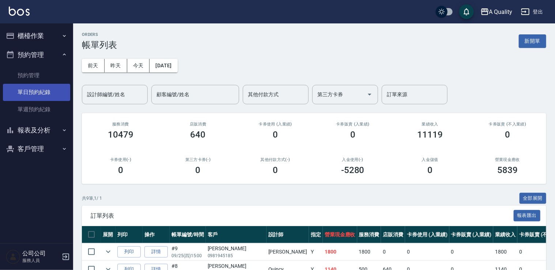
click at [41, 85] on link "單日預約紀錄" at bounding box center [36, 92] width 67 height 17
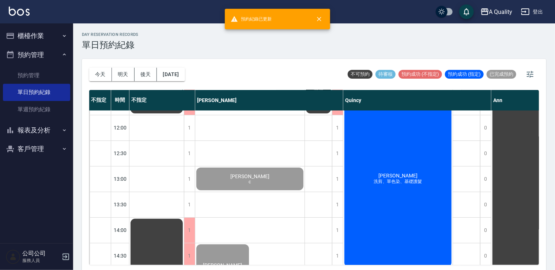
scroll to position [146, 0]
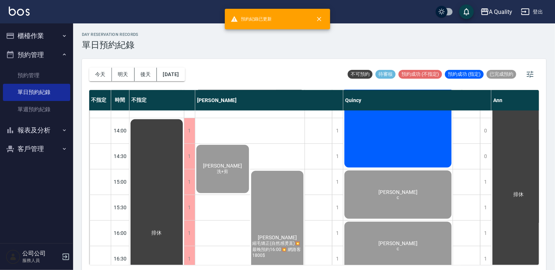
click at [33, 37] on button "櫃檯作業" at bounding box center [36, 35] width 67 height 19
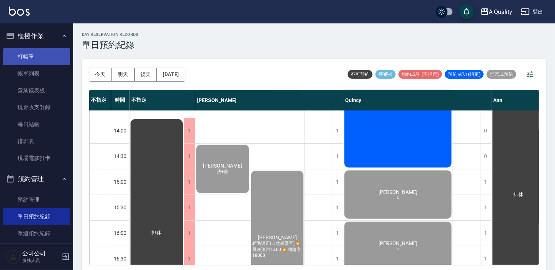
click at [28, 51] on link "打帳單" at bounding box center [36, 56] width 67 height 17
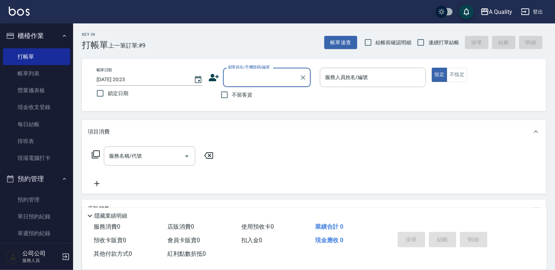
click at [254, 80] on input "顧客姓名/手機號碼/編號" at bounding box center [261, 77] width 70 height 13
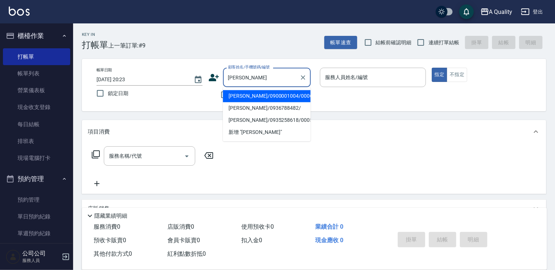
click at [251, 99] on li "梁玉如/0900001004/000609" at bounding box center [267, 96] width 88 height 12
type input "梁玉如/0900001004/000609"
type input "[PERSON_NAME](無代號)"
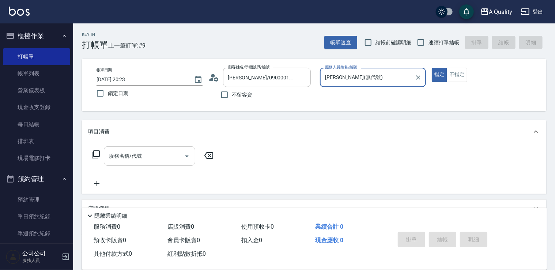
click at [188, 156] on icon "Open" at bounding box center [186, 156] width 9 height 9
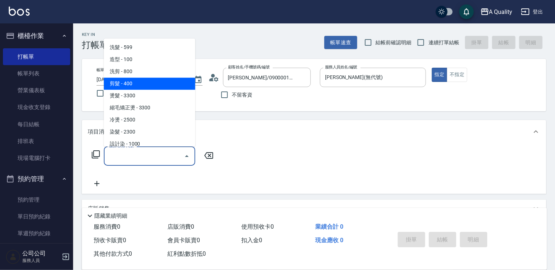
click at [130, 81] on span "剪髮 - 400" at bounding box center [149, 83] width 91 height 12
type input "剪髮(201)"
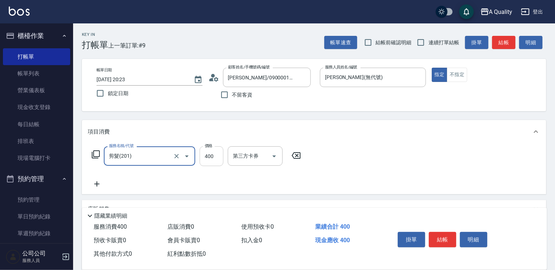
click at [211, 157] on input "400" at bounding box center [211, 156] width 24 height 20
click at [214, 157] on input "400" at bounding box center [211, 156] width 24 height 20
type input "450"
click at [96, 182] on icon at bounding box center [96, 183] width 5 height 5
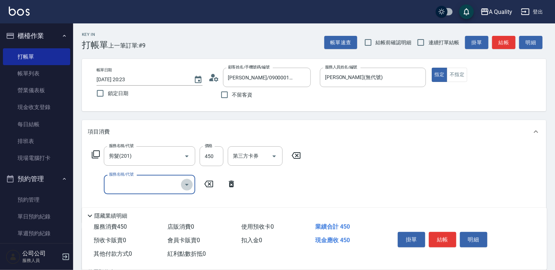
click at [190, 187] on icon "Open" at bounding box center [186, 184] width 9 height 9
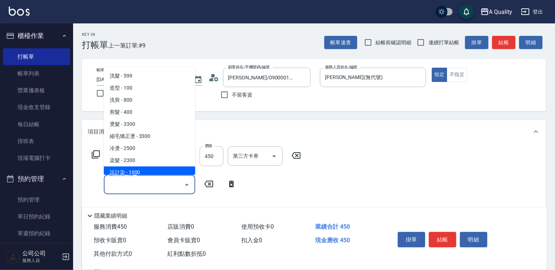
click at [138, 168] on span "設計染 - 1000" at bounding box center [149, 172] width 91 height 12
type input "設計染(402)"
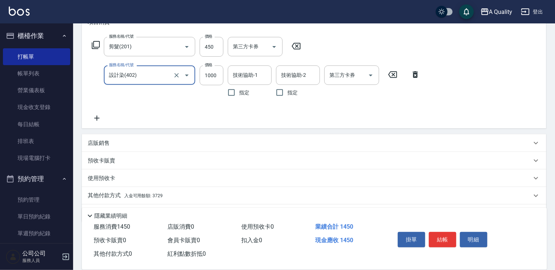
scroll to position [110, 0]
click at [96, 120] on icon at bounding box center [96, 117] width 5 height 5
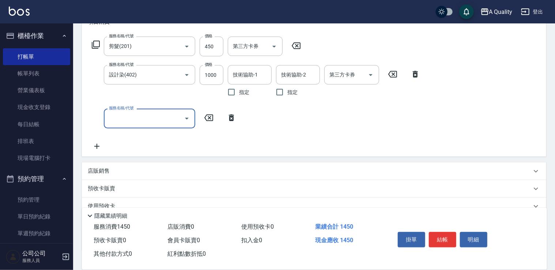
click at [185, 119] on icon "Open" at bounding box center [186, 118] width 9 height 9
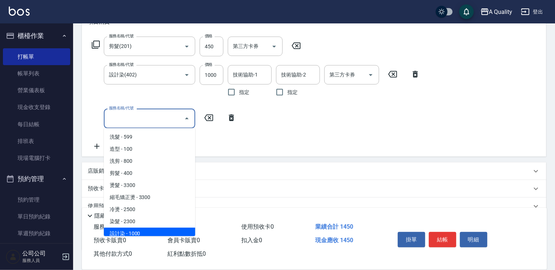
click at [142, 232] on span "設計染 - 1000" at bounding box center [149, 233] width 91 height 12
type input "設計染(402)"
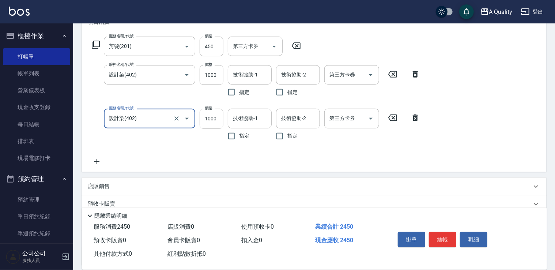
click at [213, 119] on input "1000" at bounding box center [211, 118] width 24 height 20
type input "300"
click at [251, 41] on div "第三方卡券 第三方卡券" at bounding box center [255, 46] width 55 height 19
drag, startPoint x: 245, startPoint y: 159, endPoint x: 257, endPoint y: 94, distance: 66.4
click at [245, 159] on div "服務名稱/代號 剪髮(201) 服務名稱/代號 價格 450 價格 第三方卡券 第三方卡券 服務名稱/代號 設計染(402) 服務名稱/代號 價格 1000 …" at bounding box center [256, 101] width 336 height 129
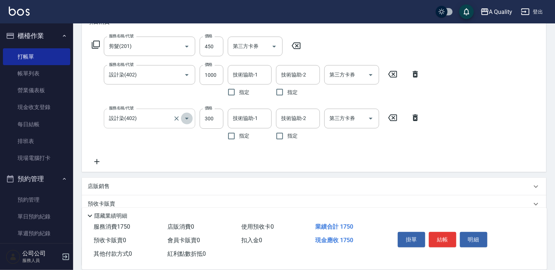
click at [190, 119] on icon "Open" at bounding box center [186, 118] width 9 height 9
click at [187, 74] on icon "Open" at bounding box center [186, 75] width 9 height 9
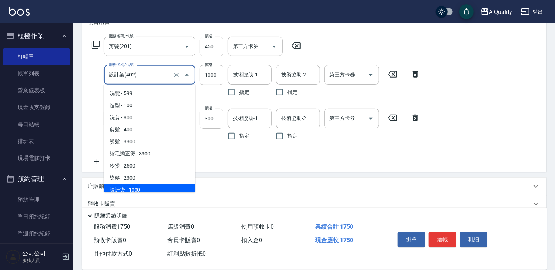
scroll to position [4, 0]
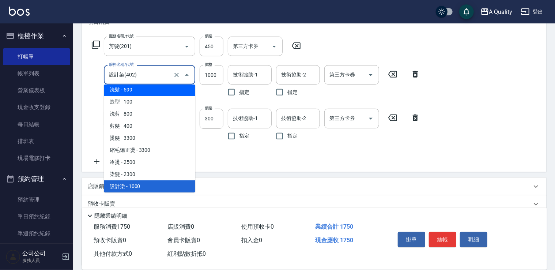
click at [294, 47] on icon at bounding box center [296, 45] width 18 height 9
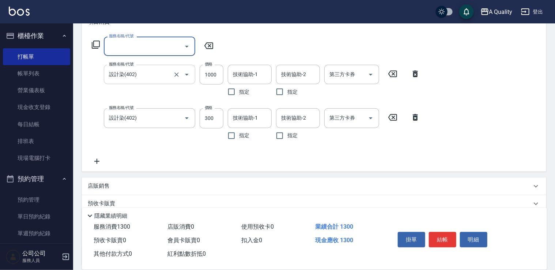
click at [186, 77] on icon "Open" at bounding box center [186, 74] width 9 height 9
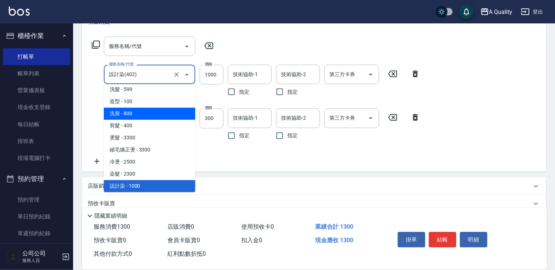
click at [147, 118] on span "洗剪 - 800" at bounding box center [149, 113] width 91 height 12
type input "洗剪(103)"
type input "800"
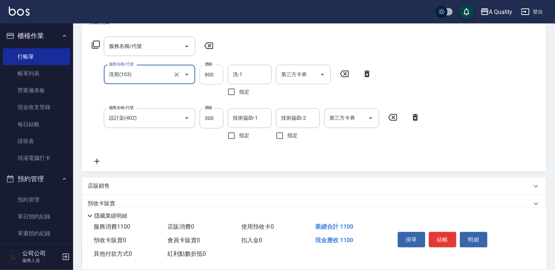
click at [215, 75] on input "800" at bounding box center [211, 75] width 24 height 20
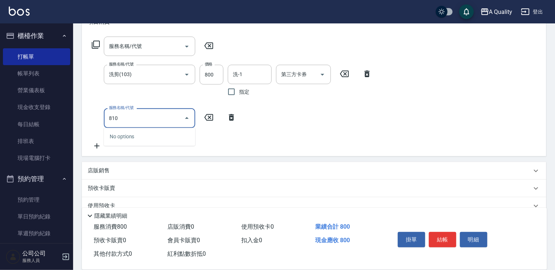
type input "810"
drag, startPoint x: 265, startPoint y: 103, endPoint x: 221, endPoint y: 68, distance: 56.9
click at [265, 103] on div "服務名稱/代號 服務名稱/代號 服務名稱/代號 洗剪(103) 服務名稱/代號 價格 800 價格 洗-1 洗-1 指定 第三方卡券 第三方卡券 服務名稱/代…" at bounding box center [232, 93] width 288 height 113
click at [210, 73] on input "800" at bounding box center [211, 75] width 24 height 20
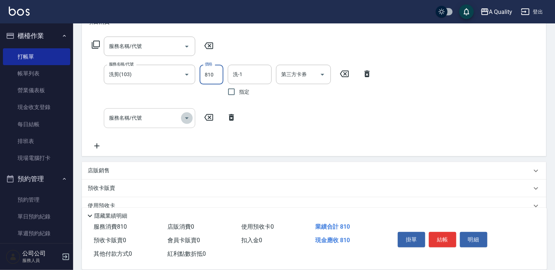
click at [186, 116] on icon "Open" at bounding box center [186, 118] width 9 height 9
type input "810"
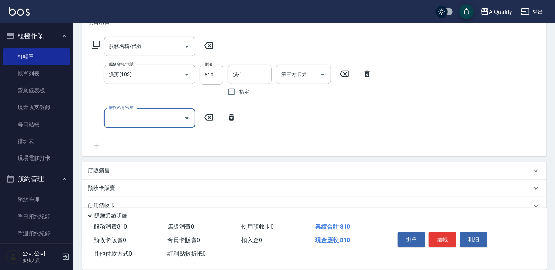
click at [185, 116] on icon "Open" at bounding box center [186, 118] width 9 height 9
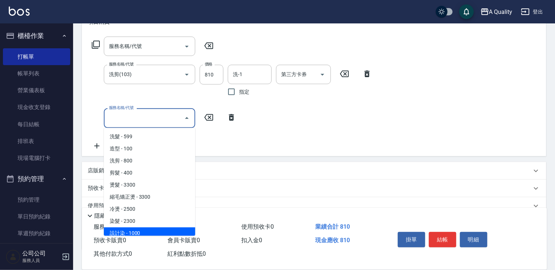
click at [132, 231] on span "設計染 - 1000" at bounding box center [149, 233] width 91 height 12
type input "設計染(402)"
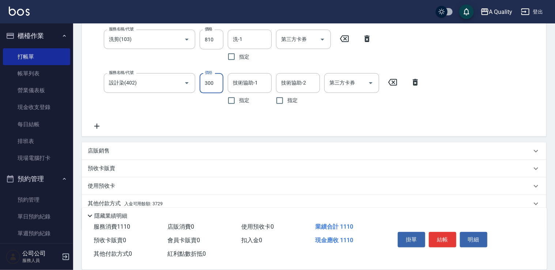
scroll to position [174, 0]
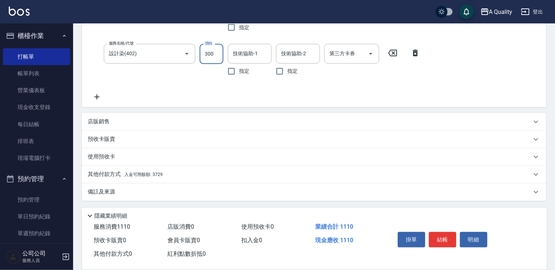
type input "300"
click at [115, 177] on p "其他付款方式 入金可用餘額: 3729" at bounding box center [125, 174] width 75 height 8
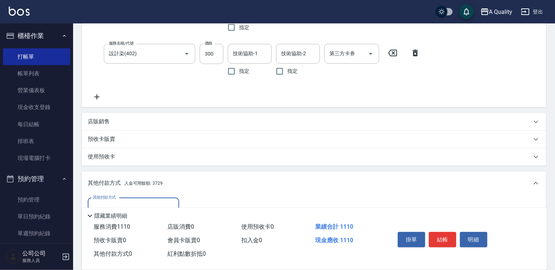
scroll to position [0, 0]
click at [118, 196] on div "其他付款方式 其他付款方式 入金剩餘： 3729元 0 ​ 整筆扣入金 3729元 異動入金" at bounding box center [314, 229] width 464 height 68
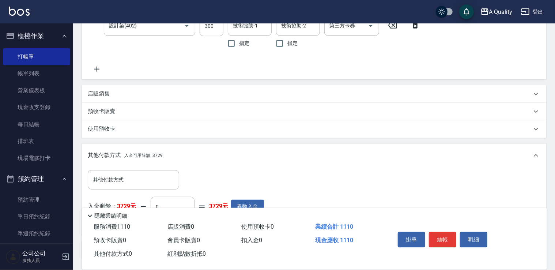
scroll to position [247, 0]
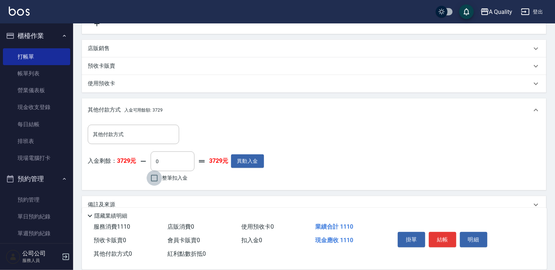
click at [155, 176] on input "整筆扣入金" at bounding box center [153, 177] width 15 height 15
checkbox input "true"
type input "1110"
click at [445, 240] on button "結帳" at bounding box center [442, 239] width 27 height 15
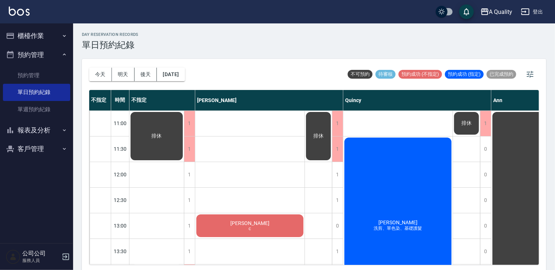
scroll to position [312, 0]
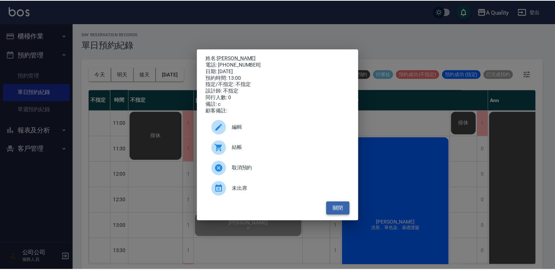
scroll to position [2, 0]
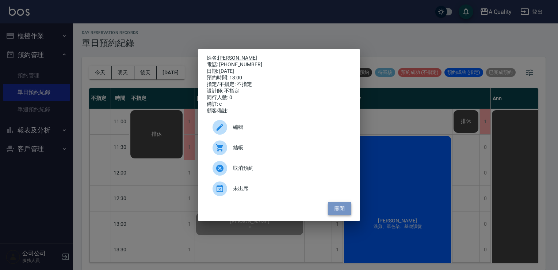
click at [343, 211] on button "關閉" at bounding box center [339, 209] width 23 height 14
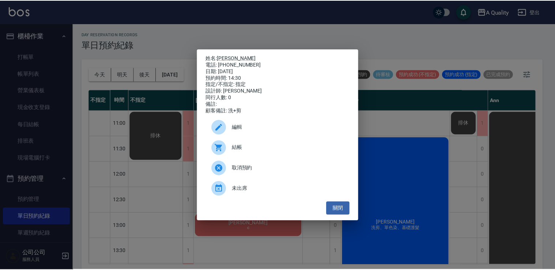
scroll to position [110, 0]
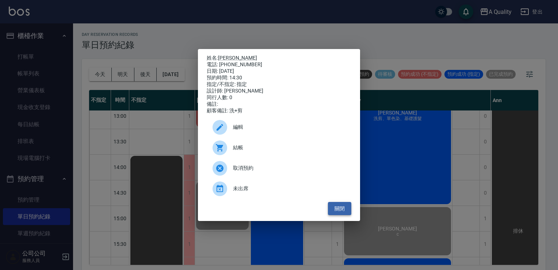
click at [334, 214] on button "關閉" at bounding box center [339, 209] width 23 height 14
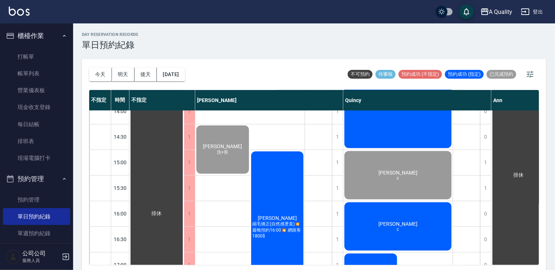
scroll to position [19, 0]
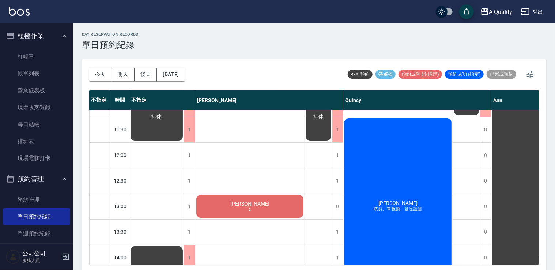
drag, startPoint x: 38, startPoint y: 69, endPoint x: 158, endPoint y: 125, distance: 133.0
click at [38, 69] on link "帳單列表" at bounding box center [36, 73] width 67 height 17
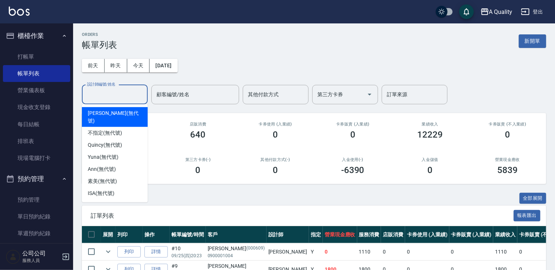
click at [126, 95] on input "設計師編號/姓名" at bounding box center [114, 94] width 59 height 13
click at [111, 110] on span "[PERSON_NAME] (無代號)" at bounding box center [115, 116] width 54 height 15
type input "[PERSON_NAME](無代號)"
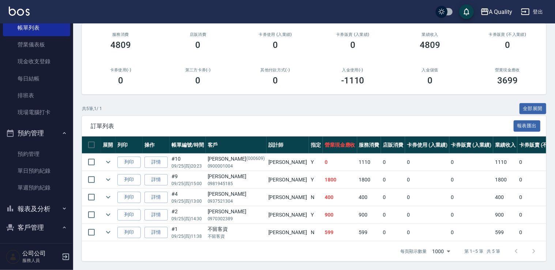
scroll to position [73, 0]
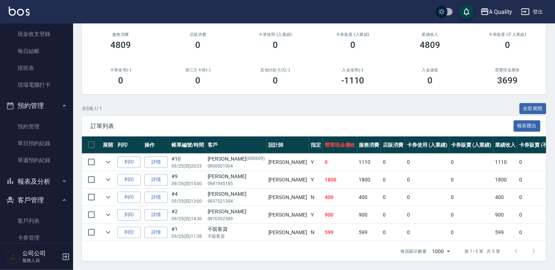
click at [35, 176] on button "報表及分析" at bounding box center [36, 181] width 67 height 19
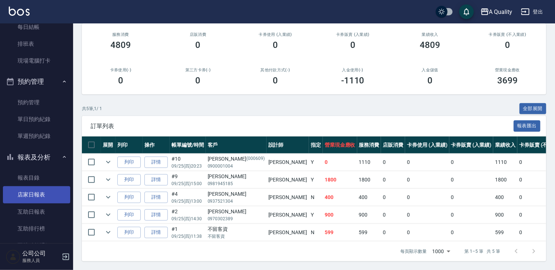
scroll to position [110, 0]
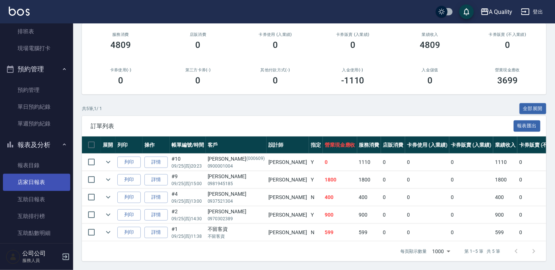
click at [32, 178] on link "店家日報表" at bounding box center [36, 182] width 67 height 17
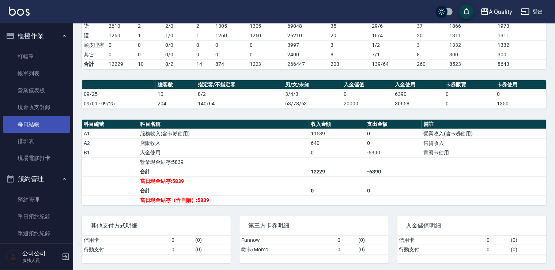
click at [31, 120] on link "每日結帳" at bounding box center [36, 124] width 67 height 17
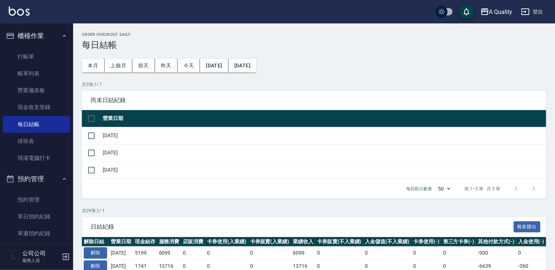
click at [89, 118] on input "checkbox" at bounding box center [91, 118] width 15 height 15
checkbox input "true"
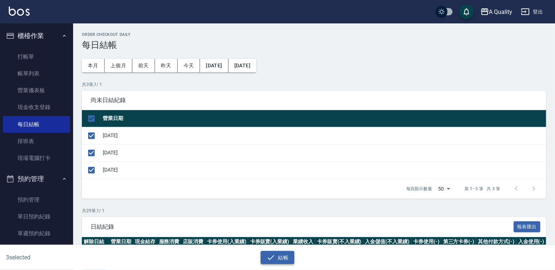
click at [276, 255] on button "結帳" at bounding box center [277, 258] width 34 height 14
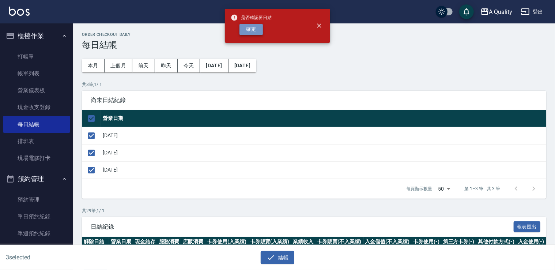
click at [247, 31] on button "確定" at bounding box center [250, 29] width 23 height 11
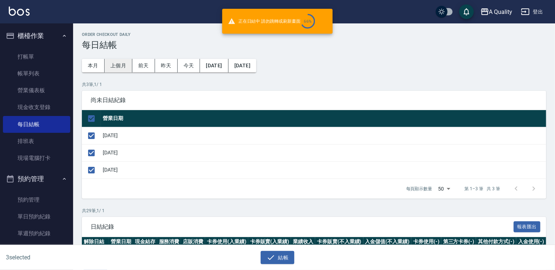
checkbox input "false"
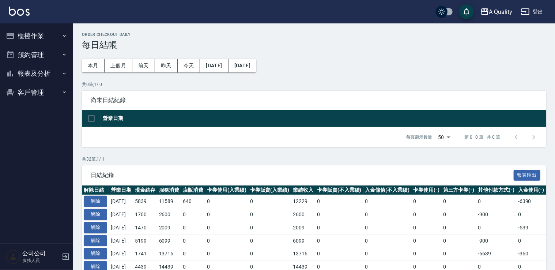
click at [37, 34] on button "櫃檯作業" at bounding box center [36, 35] width 67 height 19
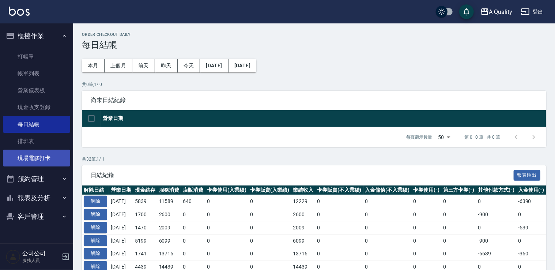
click at [48, 157] on link "現場電腦打卡" at bounding box center [36, 157] width 67 height 17
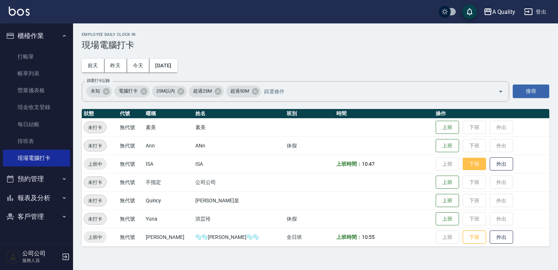
click at [463, 166] on button "下班" at bounding box center [474, 163] width 23 height 13
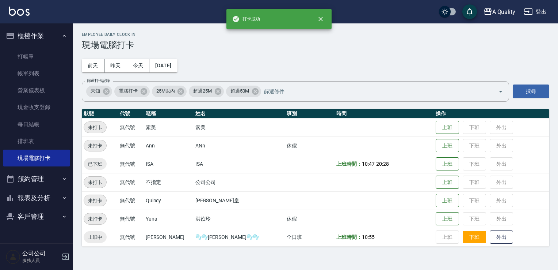
click at [464, 239] on button "下班" at bounding box center [474, 237] width 23 height 13
